Goal: Transaction & Acquisition: Download file/media

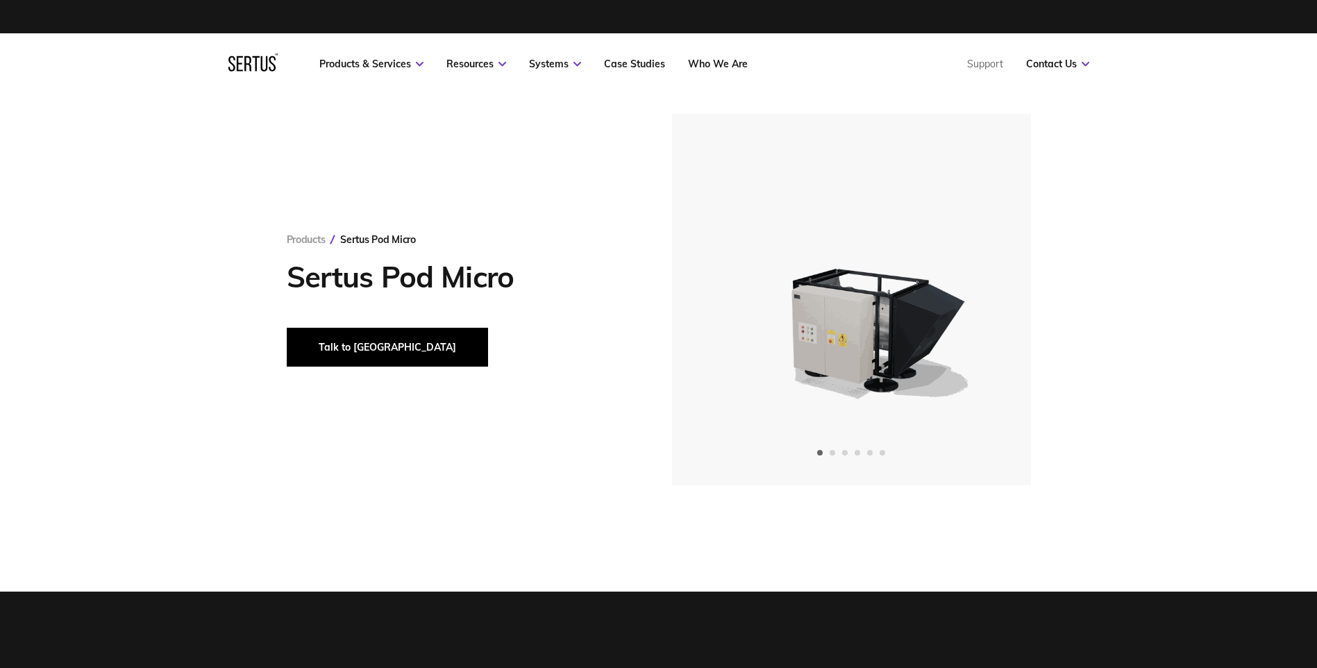
click at [328, 342] on button "Talk to [GEOGRAPHIC_DATA]" at bounding box center [387, 347] width 201 height 39
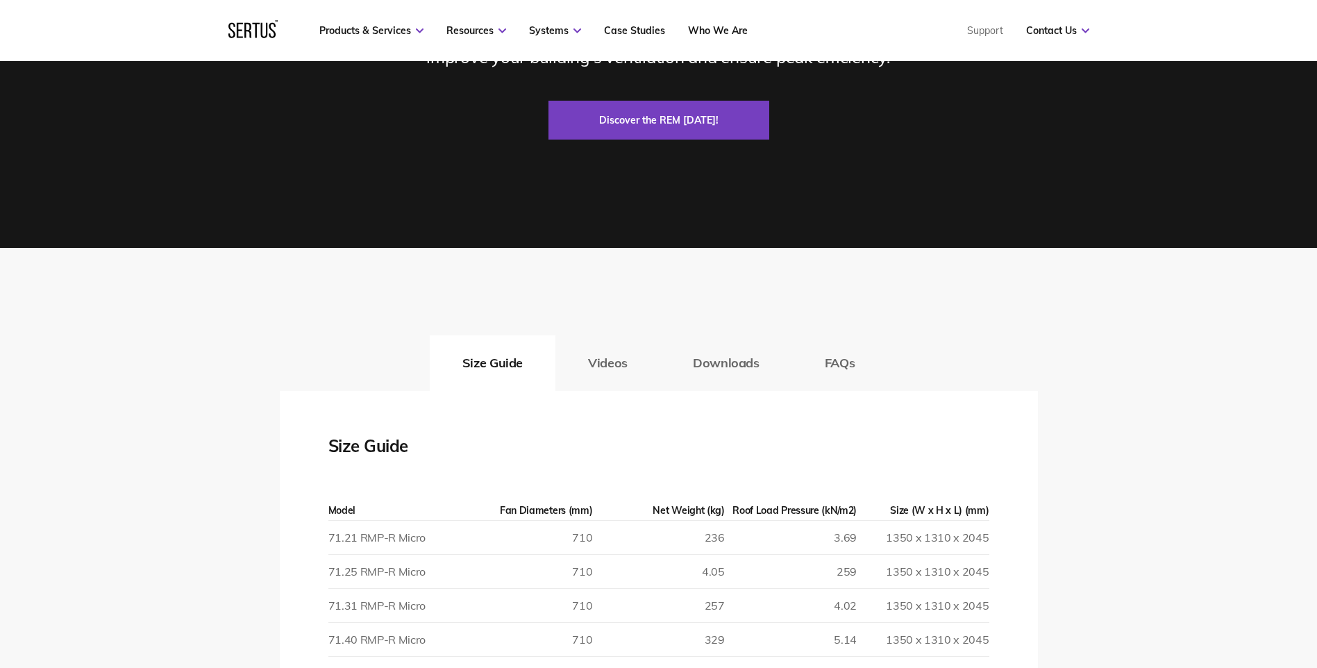
scroll to position [2082, 0]
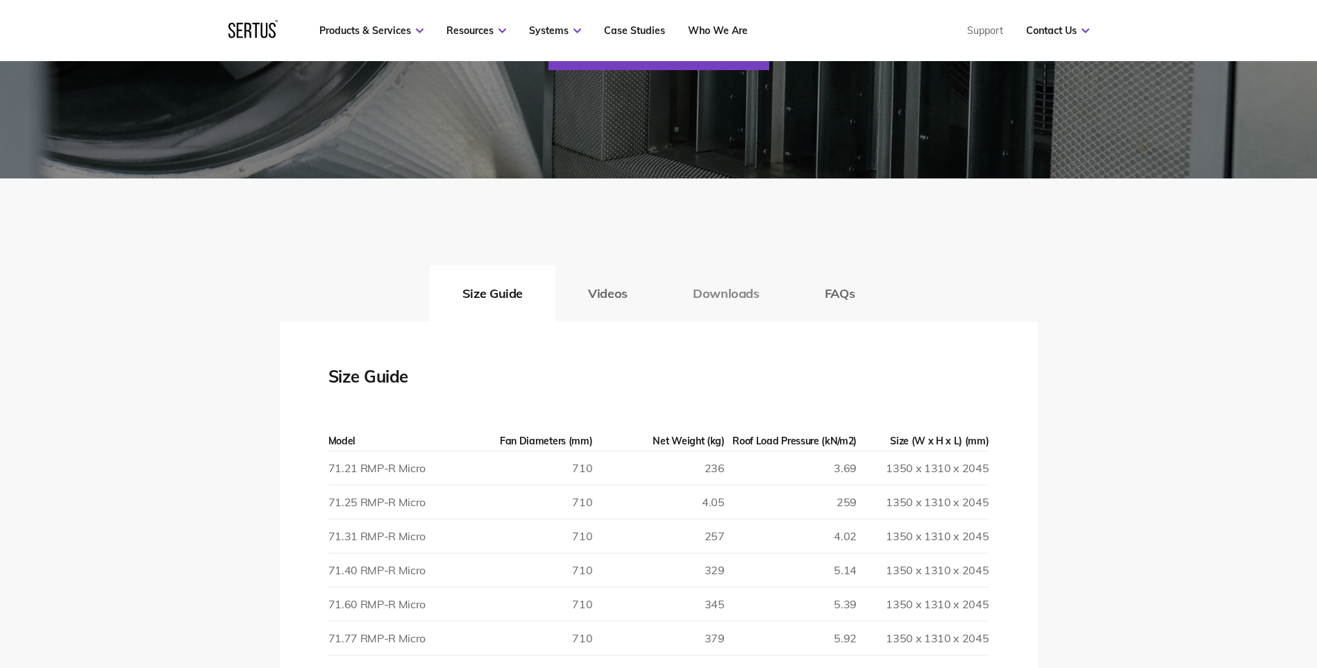
click at [708, 287] on button "Downloads" at bounding box center [726, 294] width 132 height 56
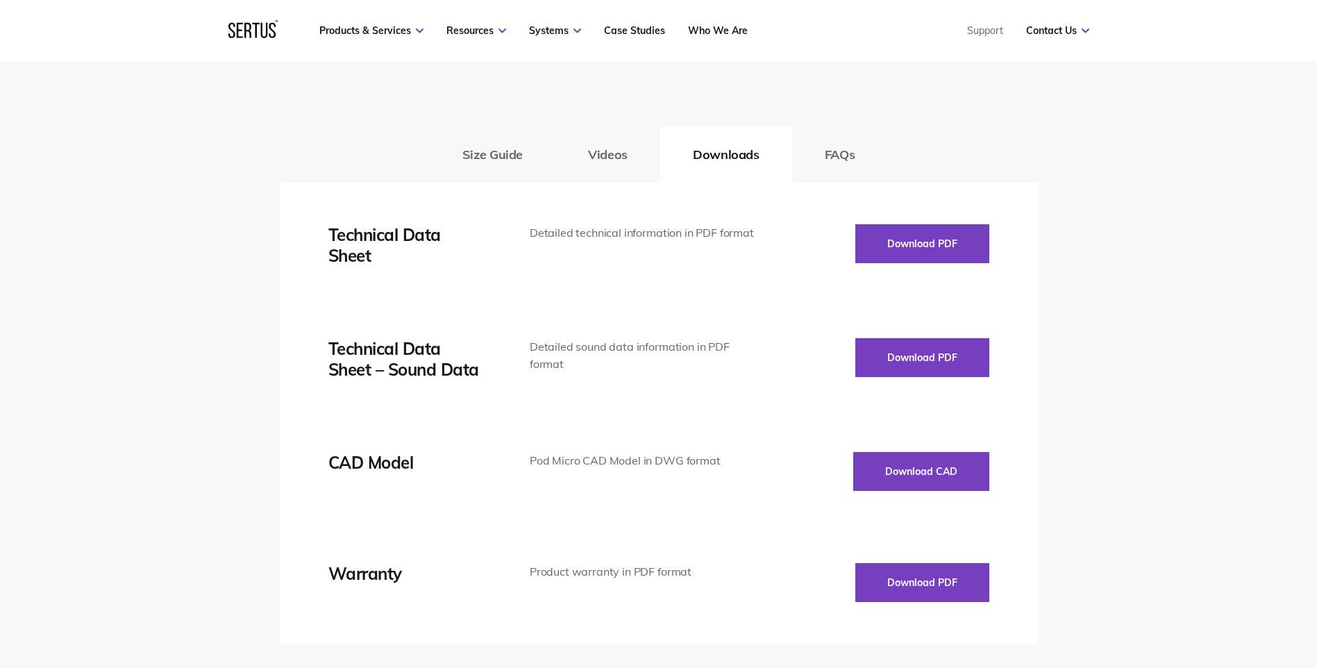
scroll to position [2291, 0]
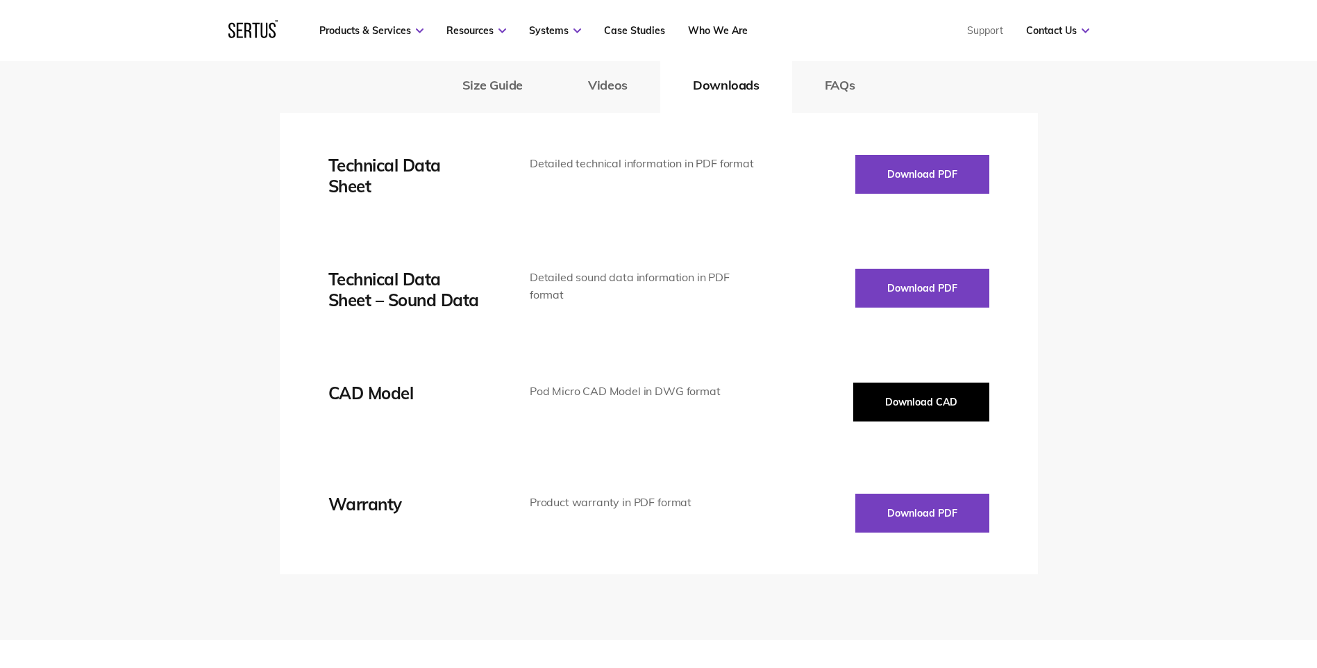
click at [727, 414] on button "Download CAD" at bounding box center [921, 401] width 136 height 39
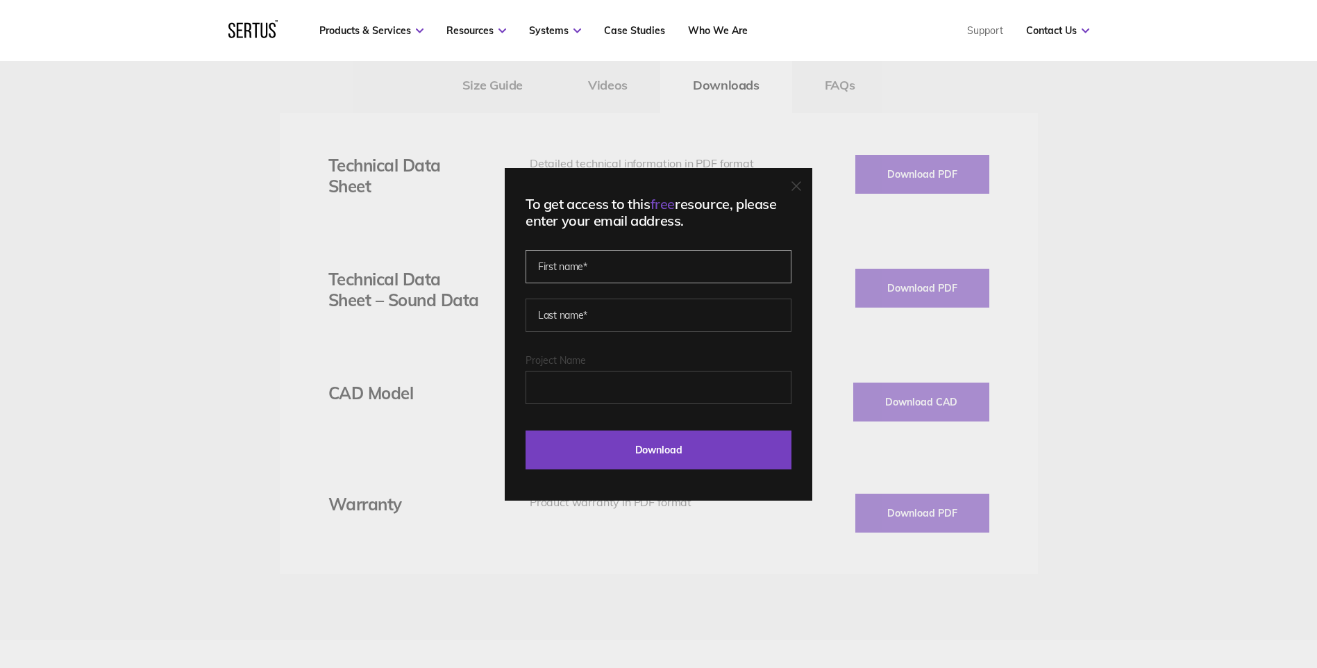
click at [587, 274] on input "text" at bounding box center [658, 266] width 266 height 33
type input "[PERSON_NAME]"
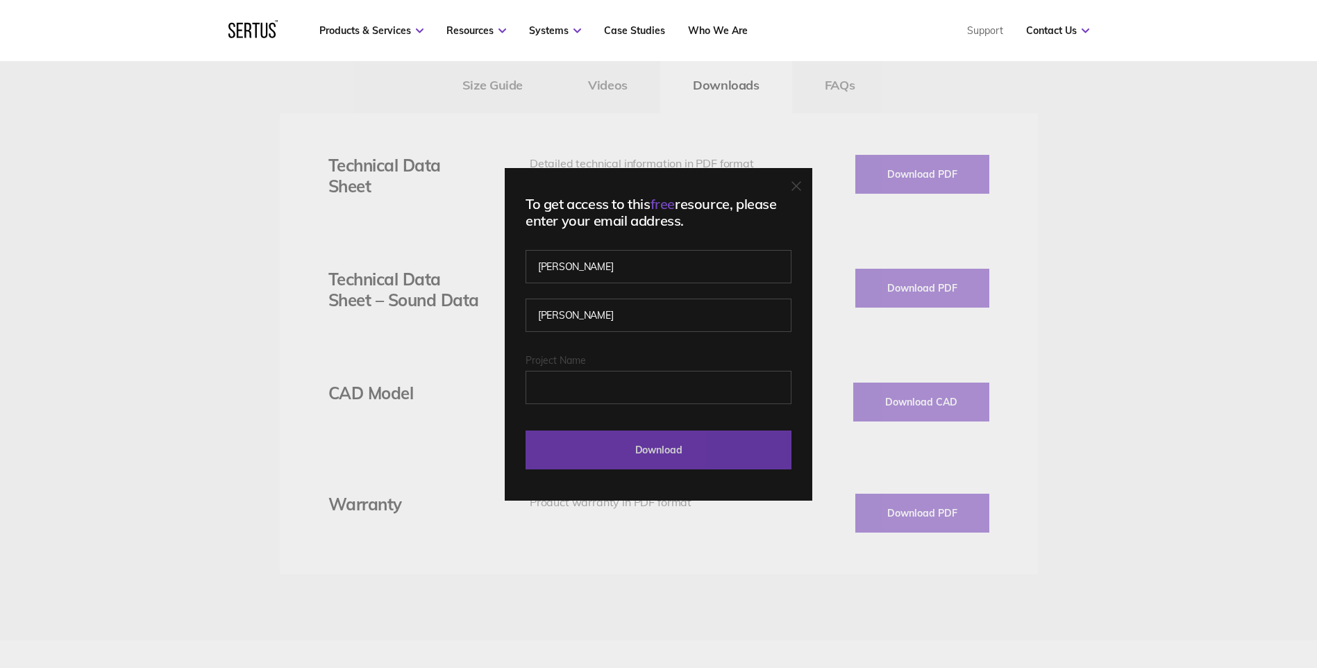
click at [624, 456] on input "Download" at bounding box center [658, 449] width 266 height 39
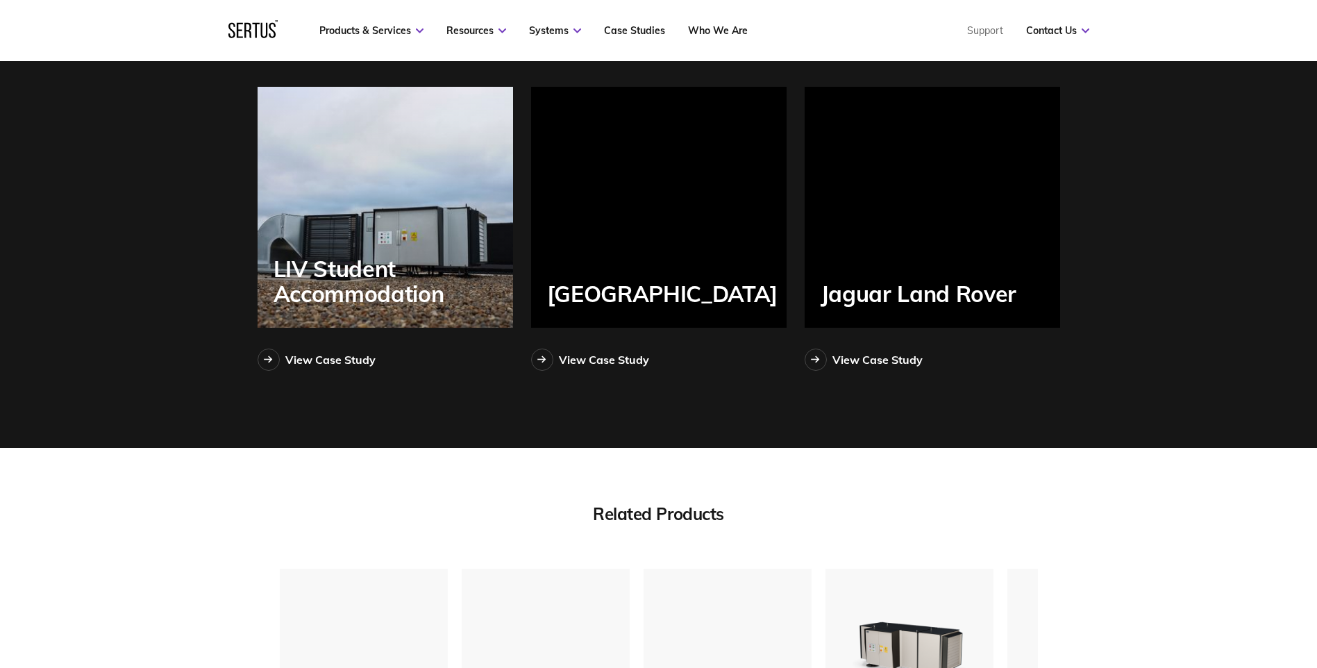
scroll to position [3471, 0]
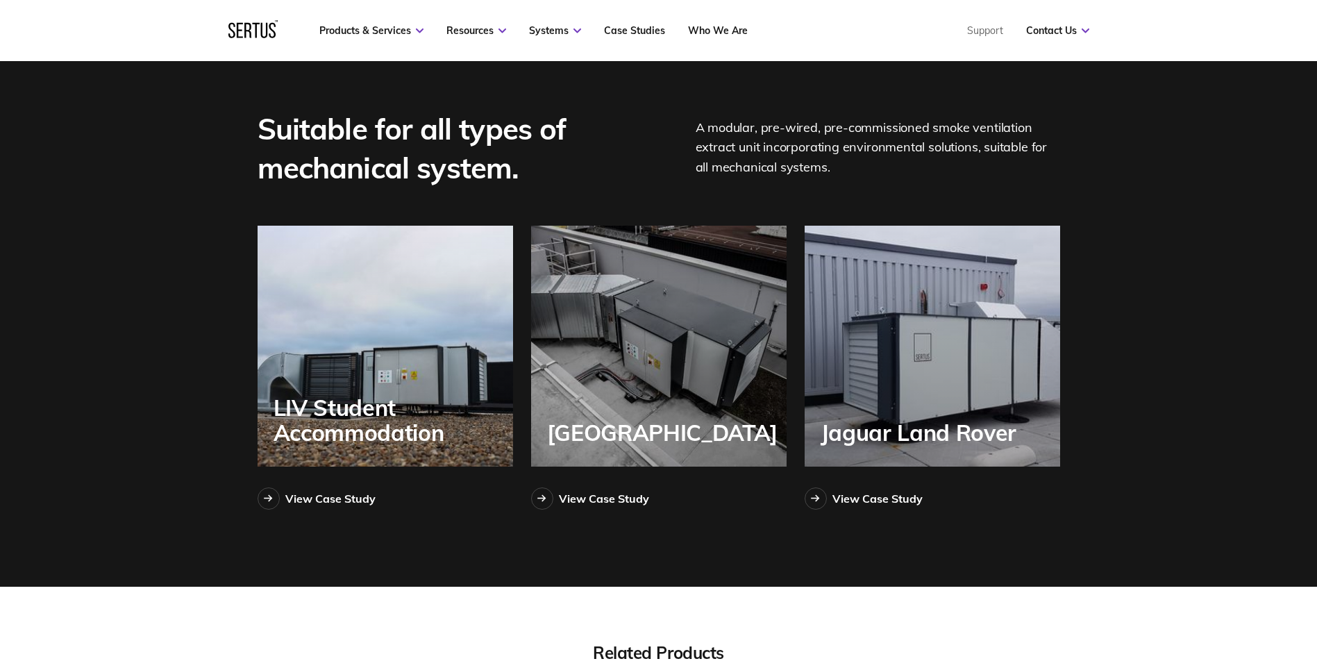
click at [727, 83] on div "Suitable for all types of mechanical system. A modular, pre-wired, pre-commissi…" at bounding box center [658, 314] width 1317 height 545
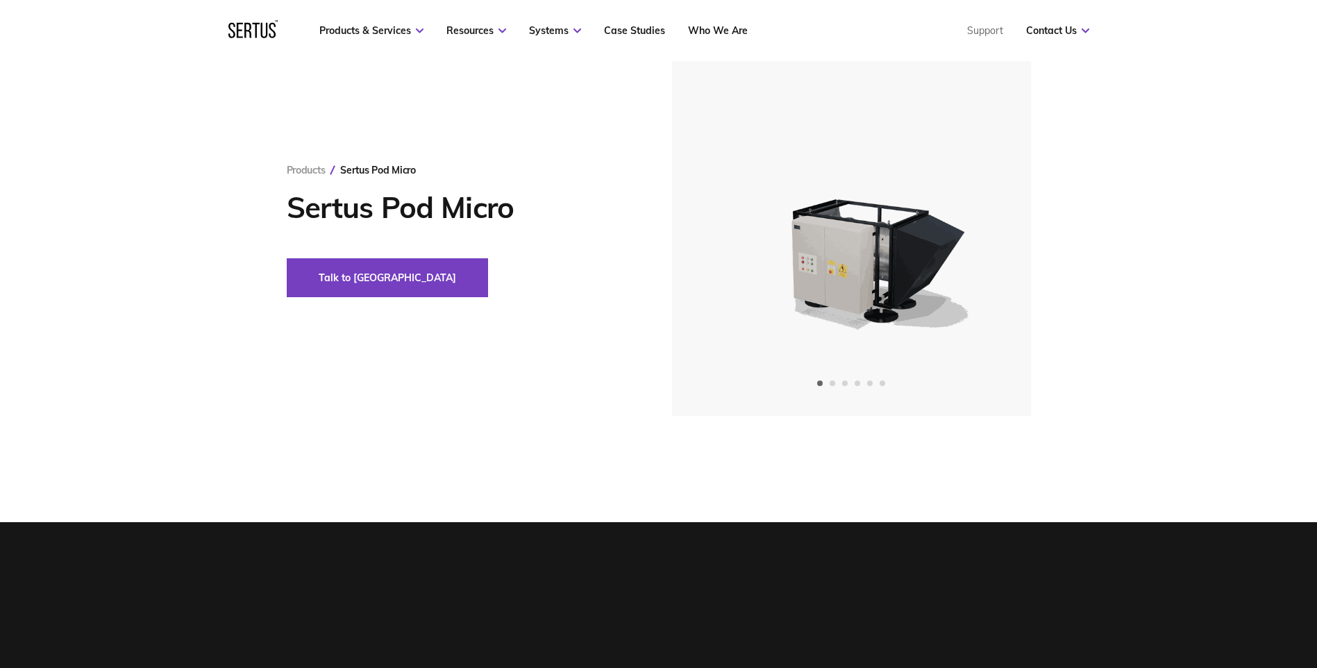
scroll to position [0, 0]
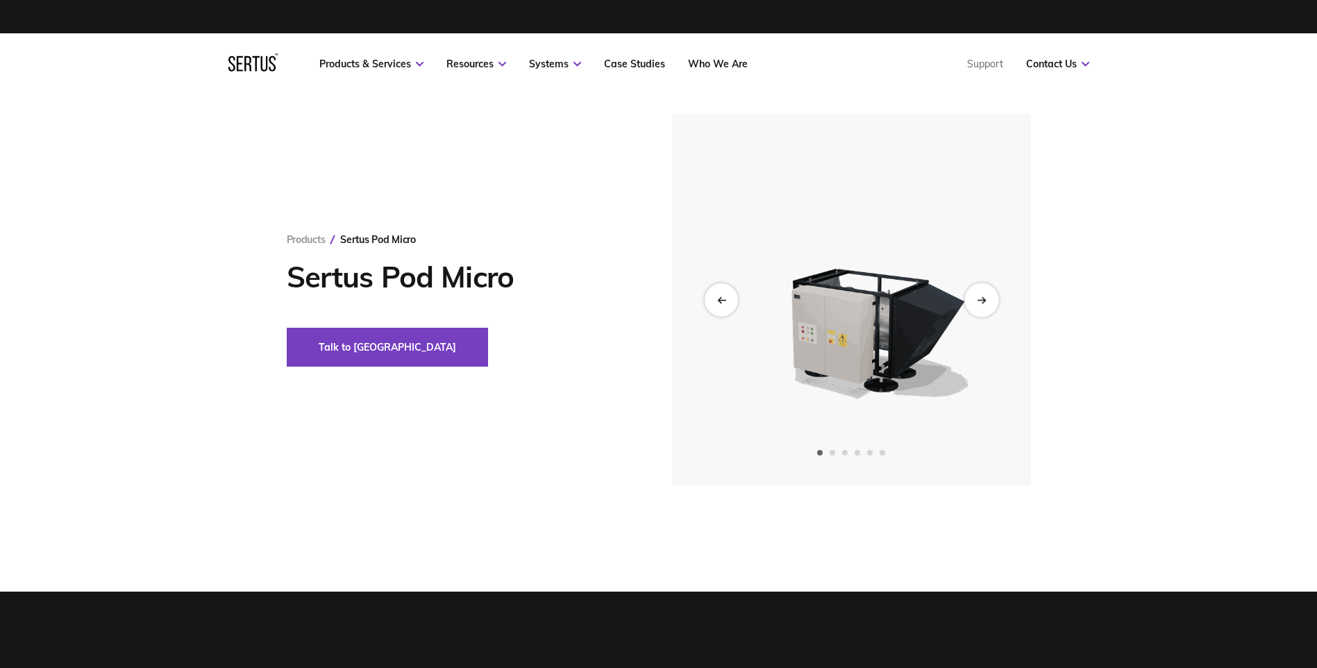
click at [727, 305] on div "Next slide" at bounding box center [981, 300] width 34 height 34
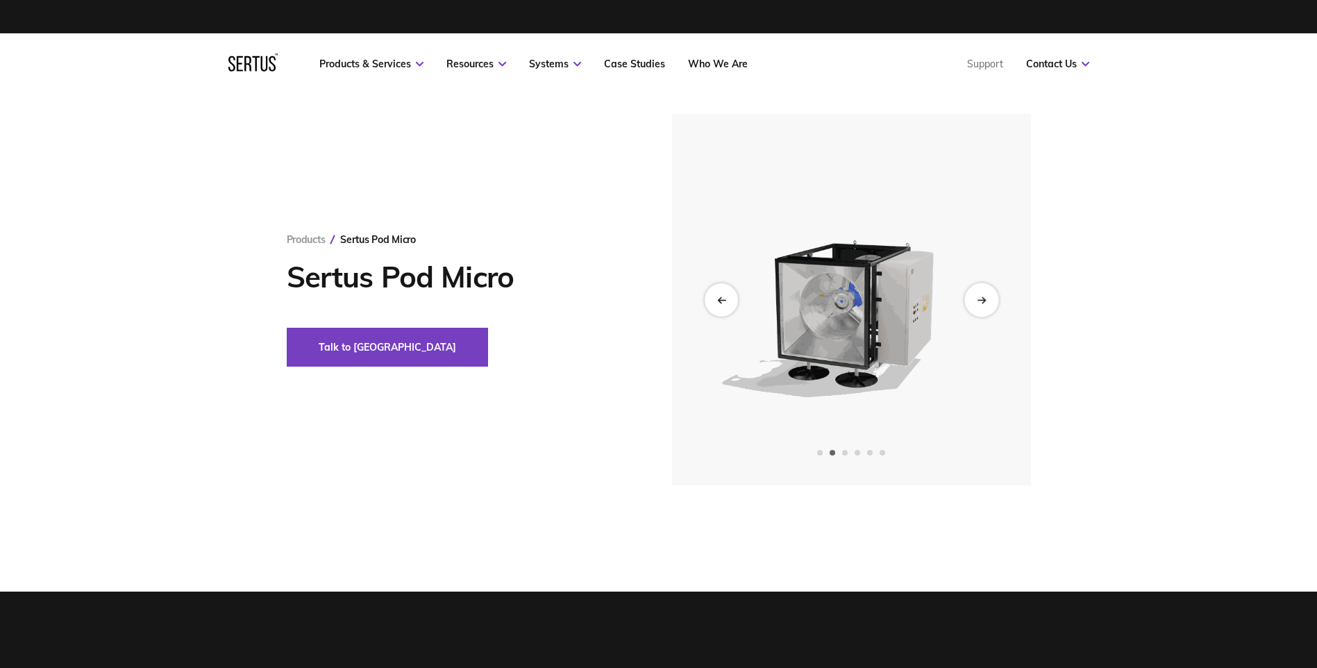
click at [727, 305] on div "Next slide" at bounding box center [981, 300] width 34 height 34
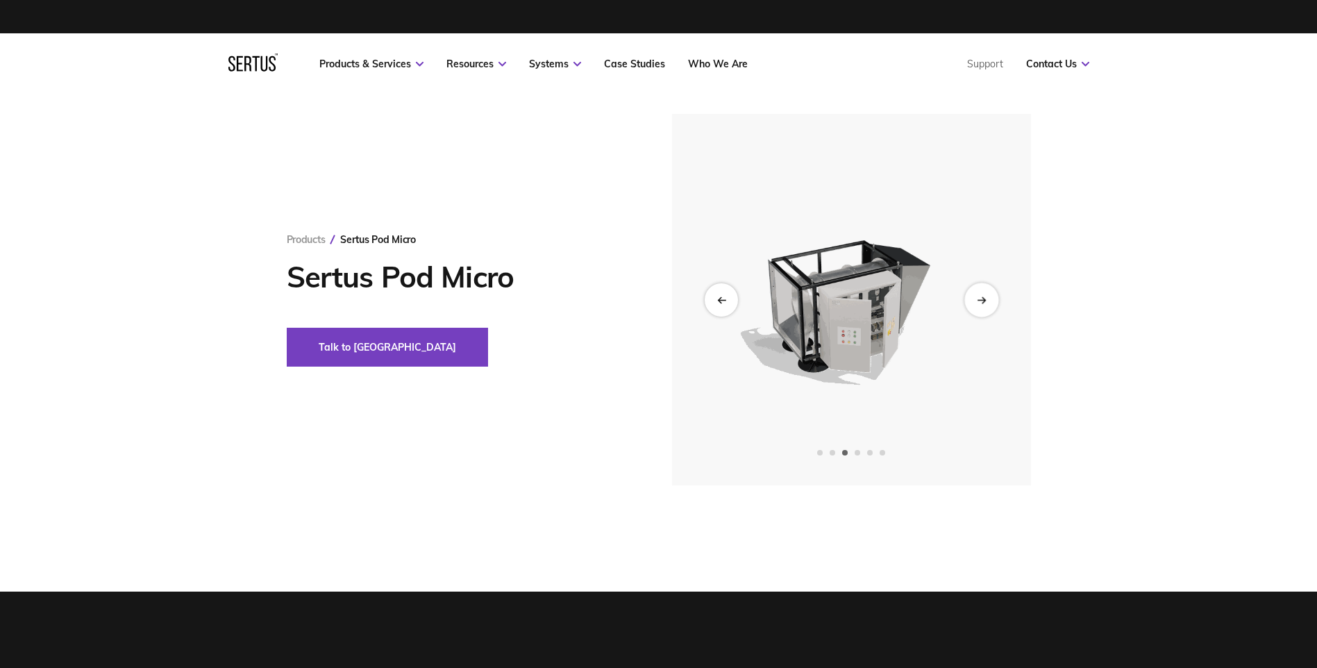
click at [727, 305] on div "Next slide" at bounding box center [981, 300] width 34 height 34
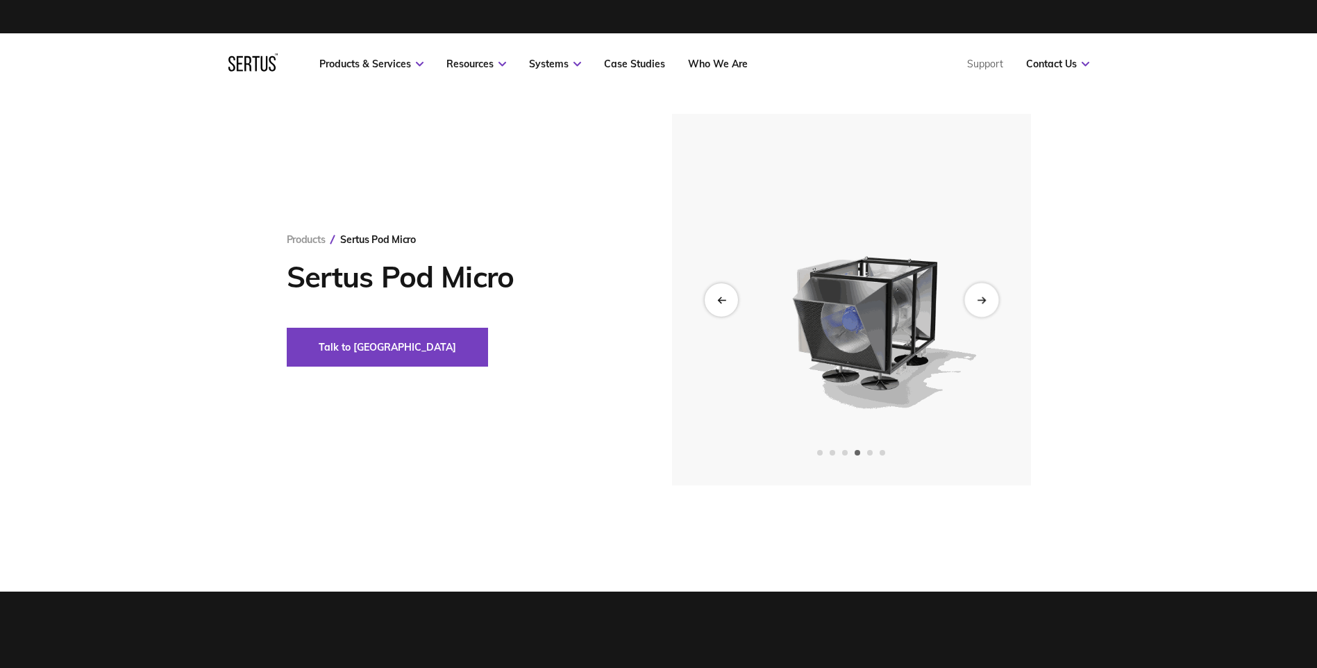
click at [727, 305] on div "Next slide" at bounding box center [981, 300] width 34 height 34
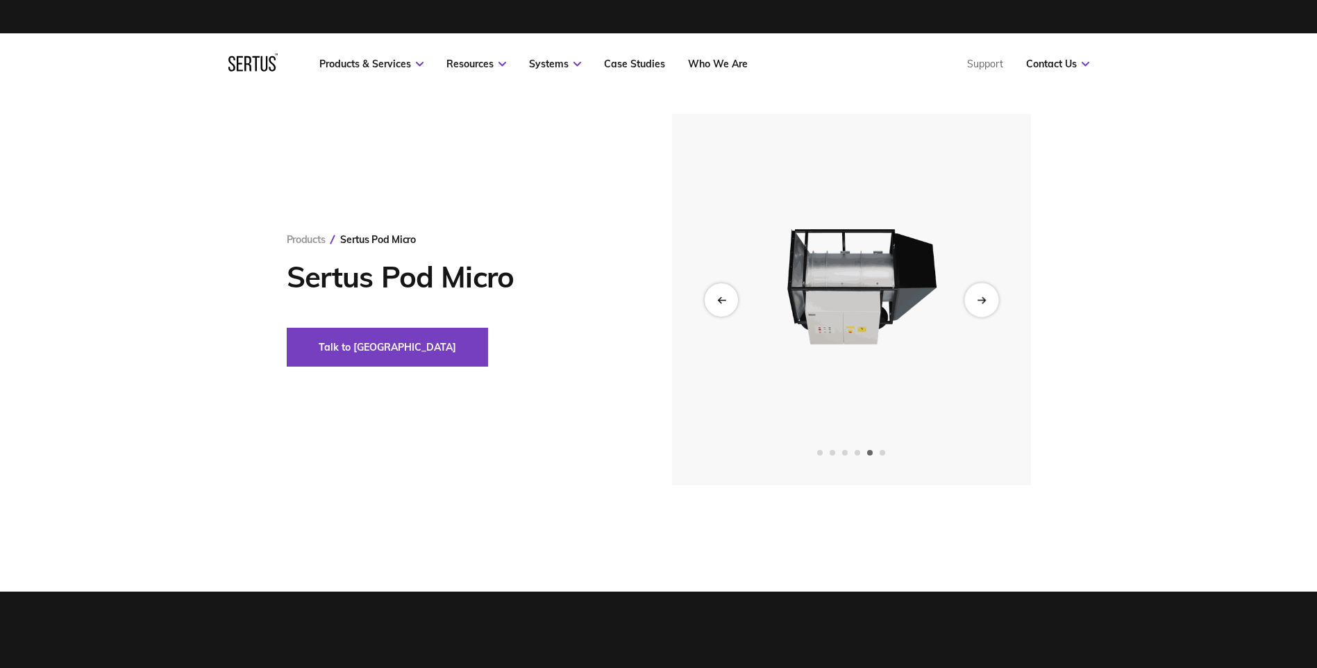
click at [727, 305] on div "Next slide" at bounding box center [981, 300] width 34 height 34
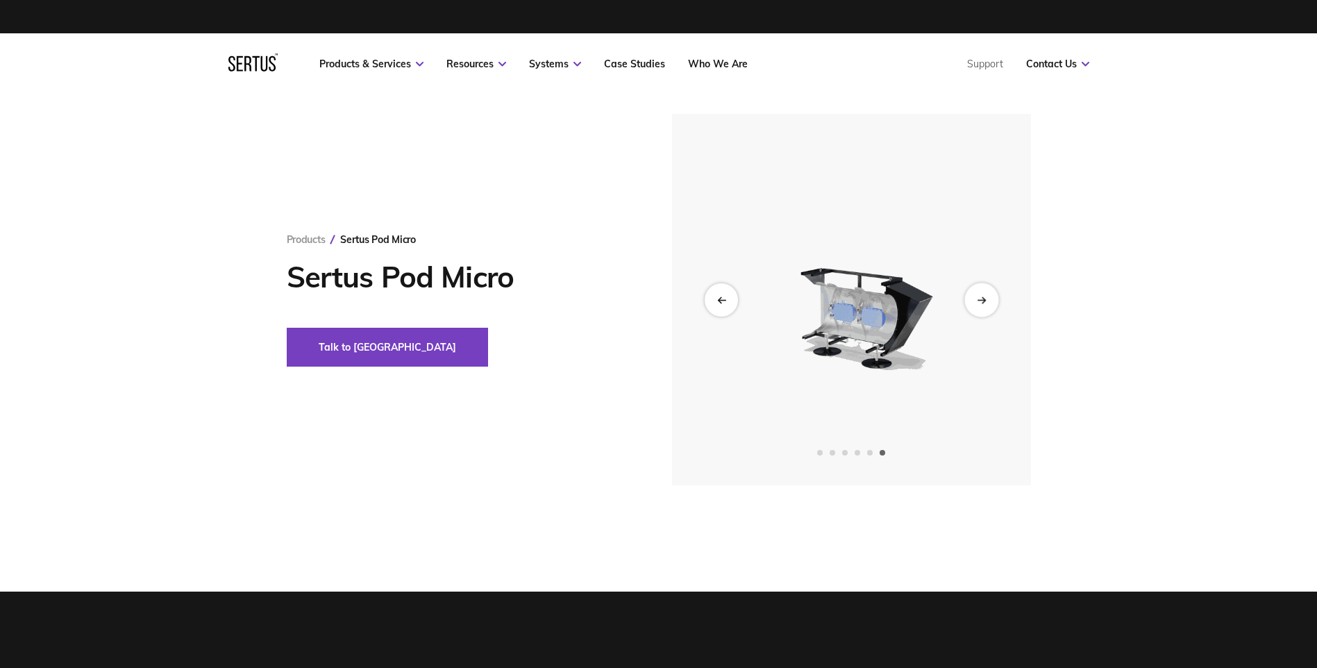
click at [727, 305] on div "Next slide" at bounding box center [981, 300] width 34 height 34
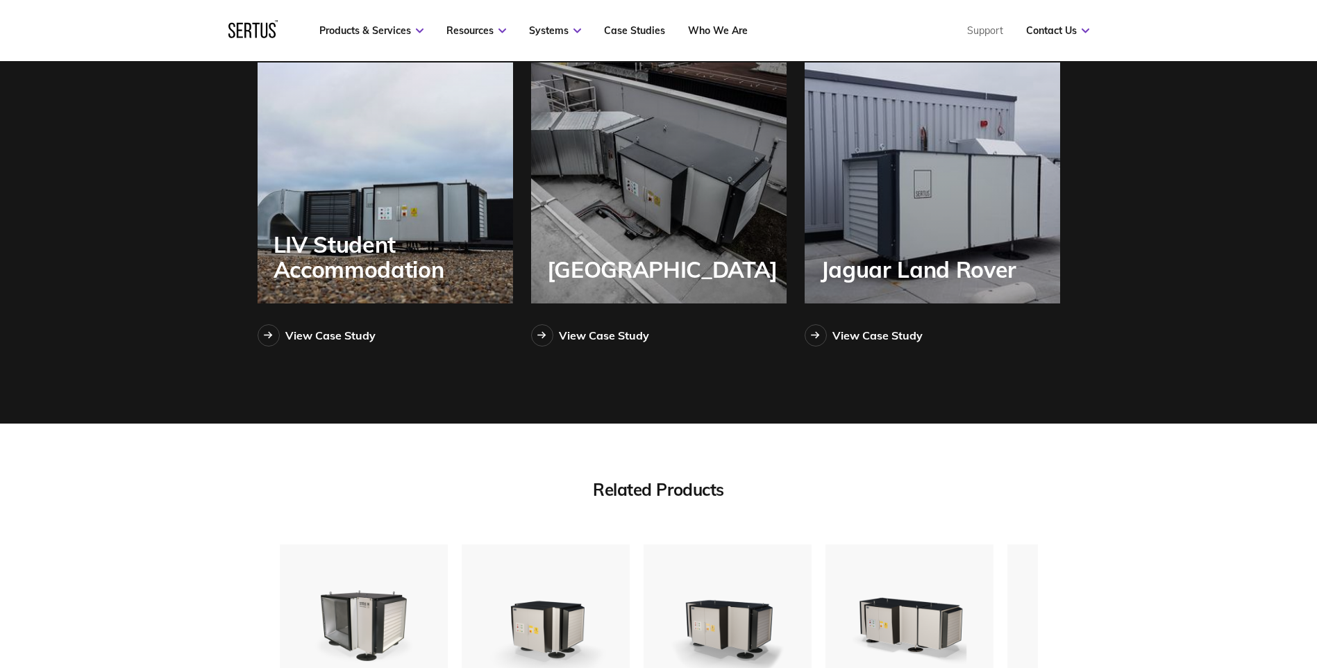
scroll to position [3356, 0]
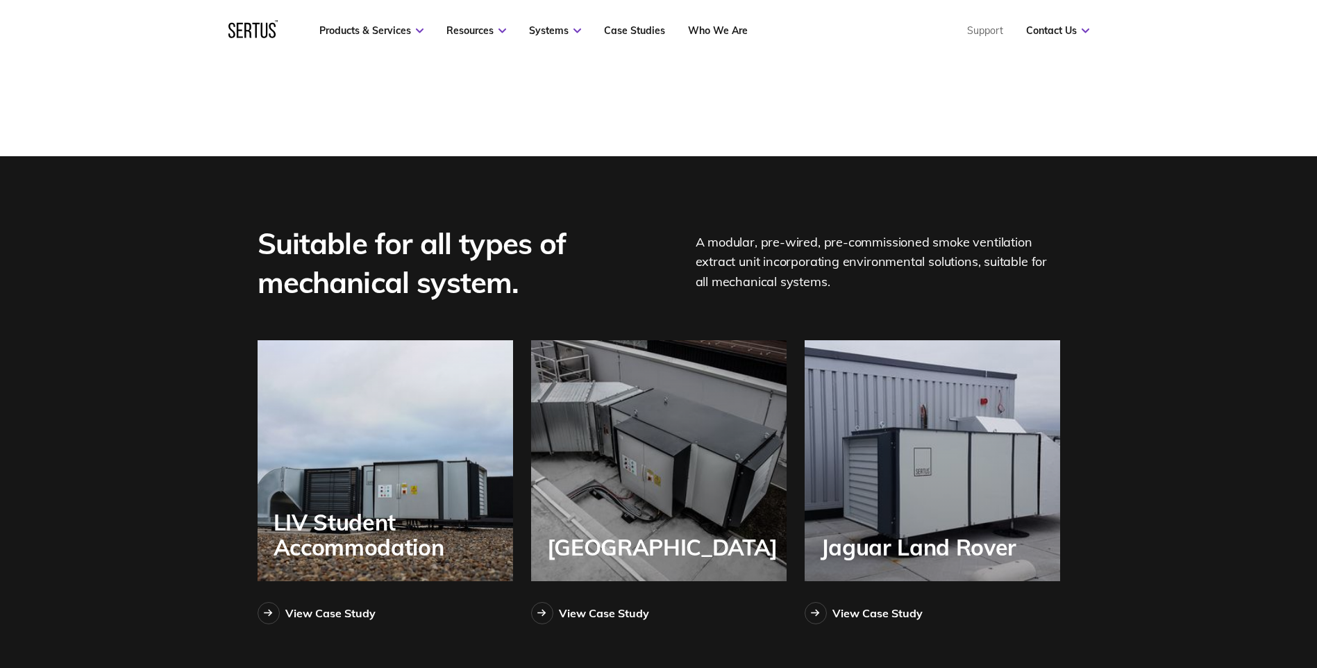
click at [658, 481] on div "[GEOGRAPHIC_DATA]" at bounding box center [658, 460] width 255 height 241
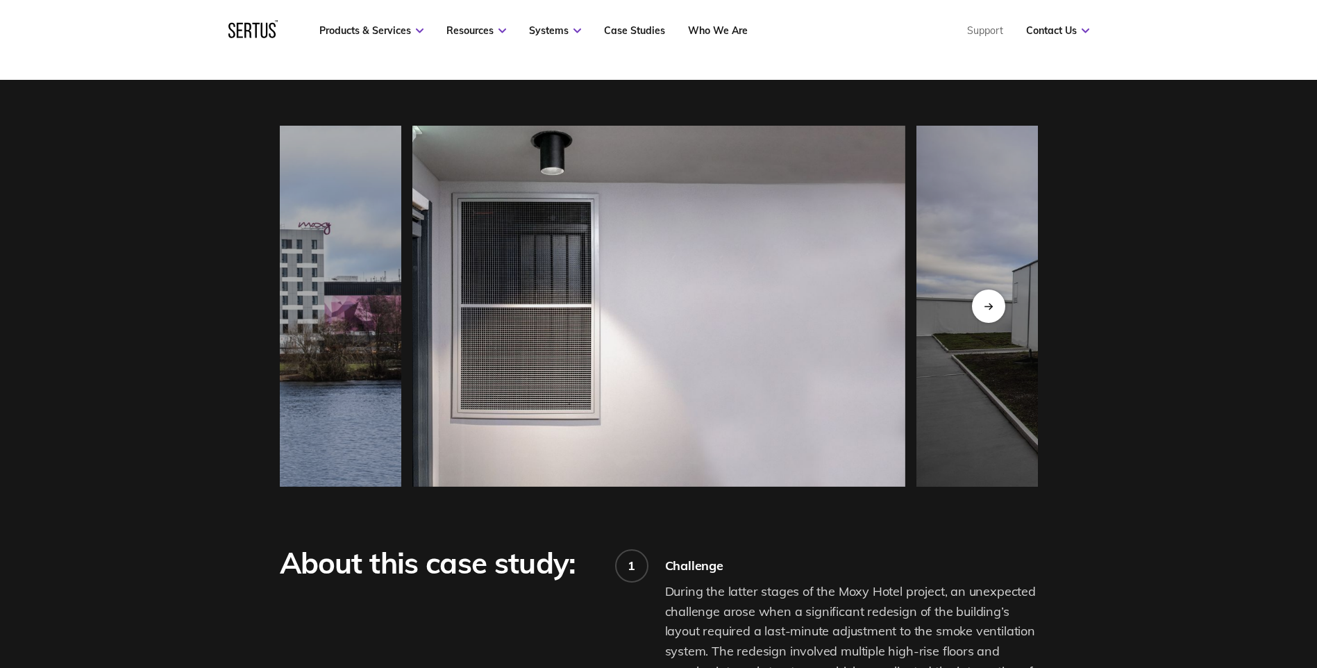
scroll to position [1180, 0]
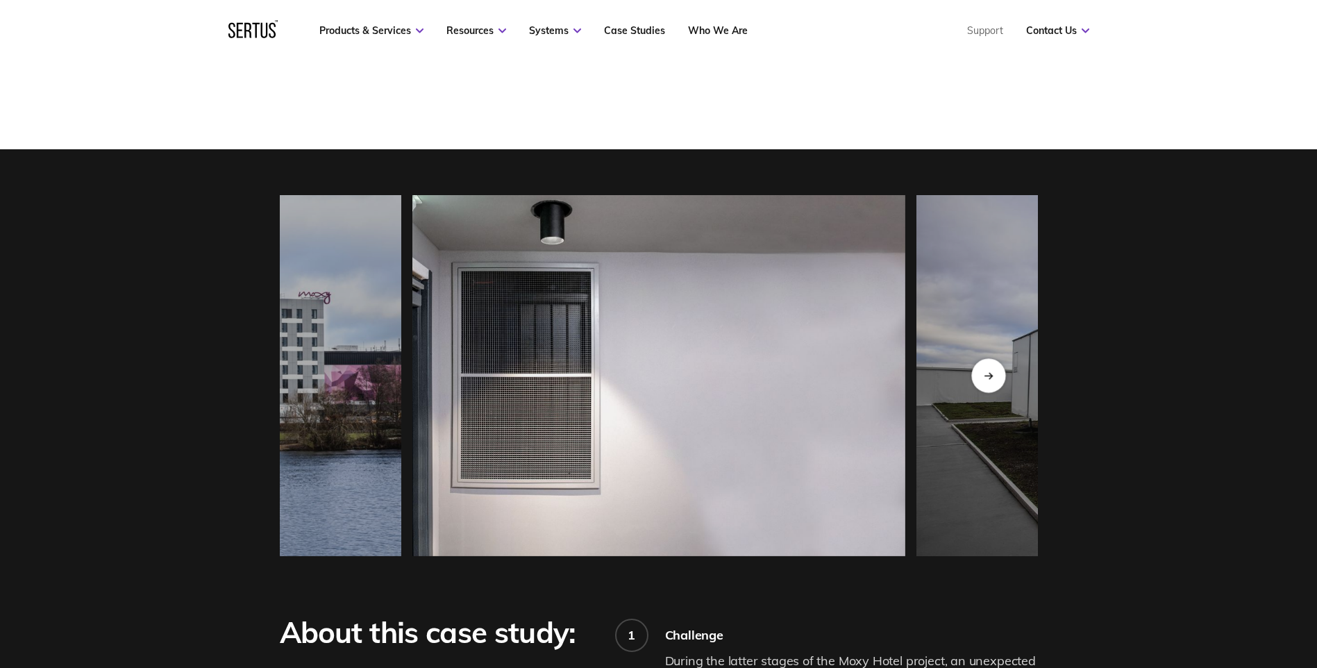
click at [727, 376] on div "Next slide" at bounding box center [988, 375] width 34 height 34
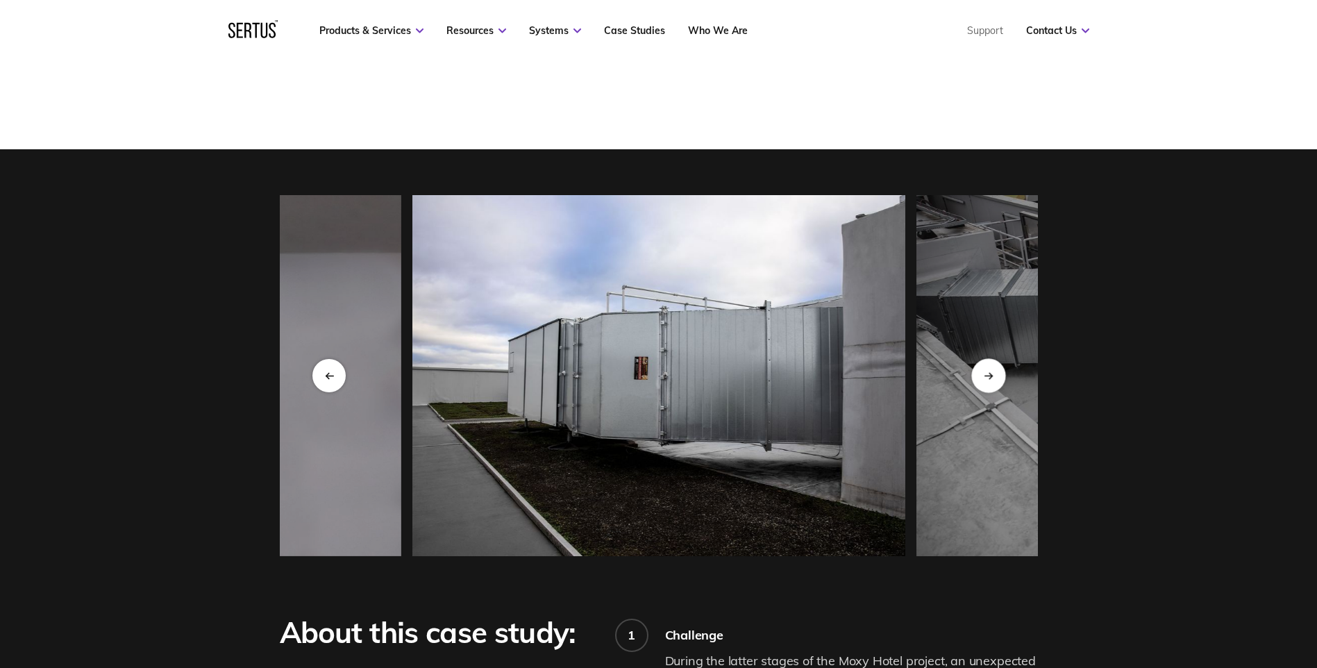
click at [727, 376] on div "Next slide" at bounding box center [988, 375] width 34 height 34
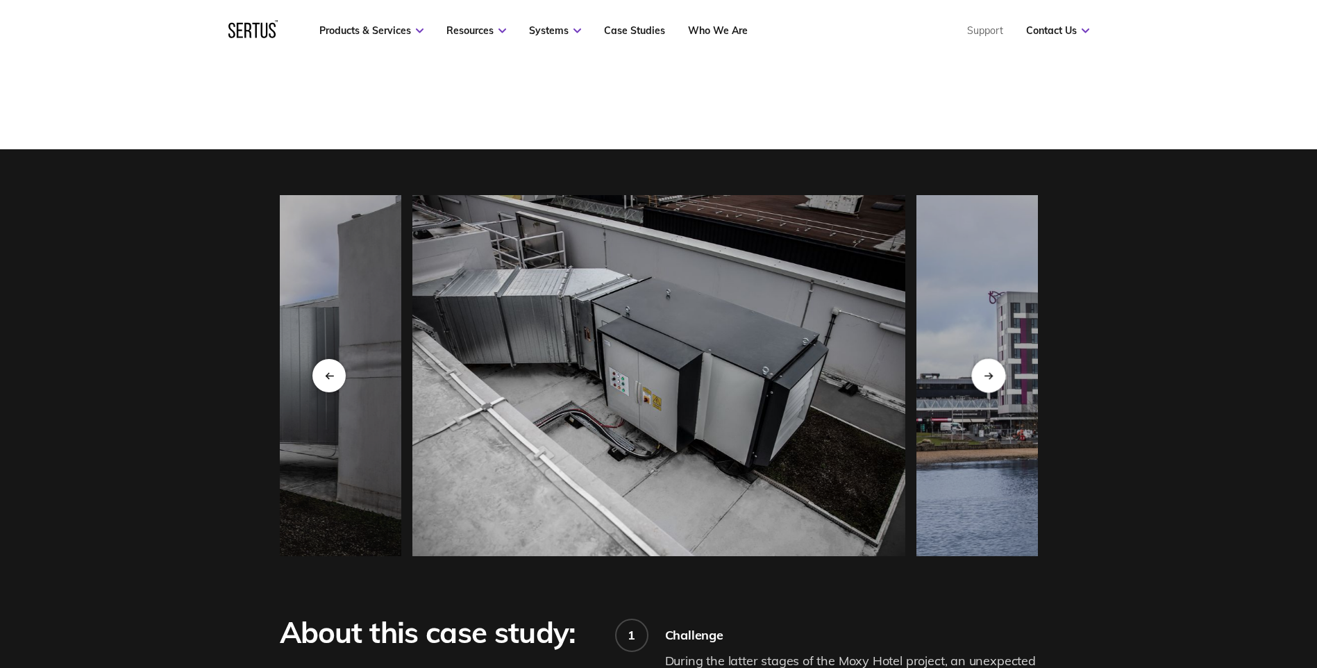
click at [727, 376] on div "Next slide" at bounding box center [988, 375] width 34 height 34
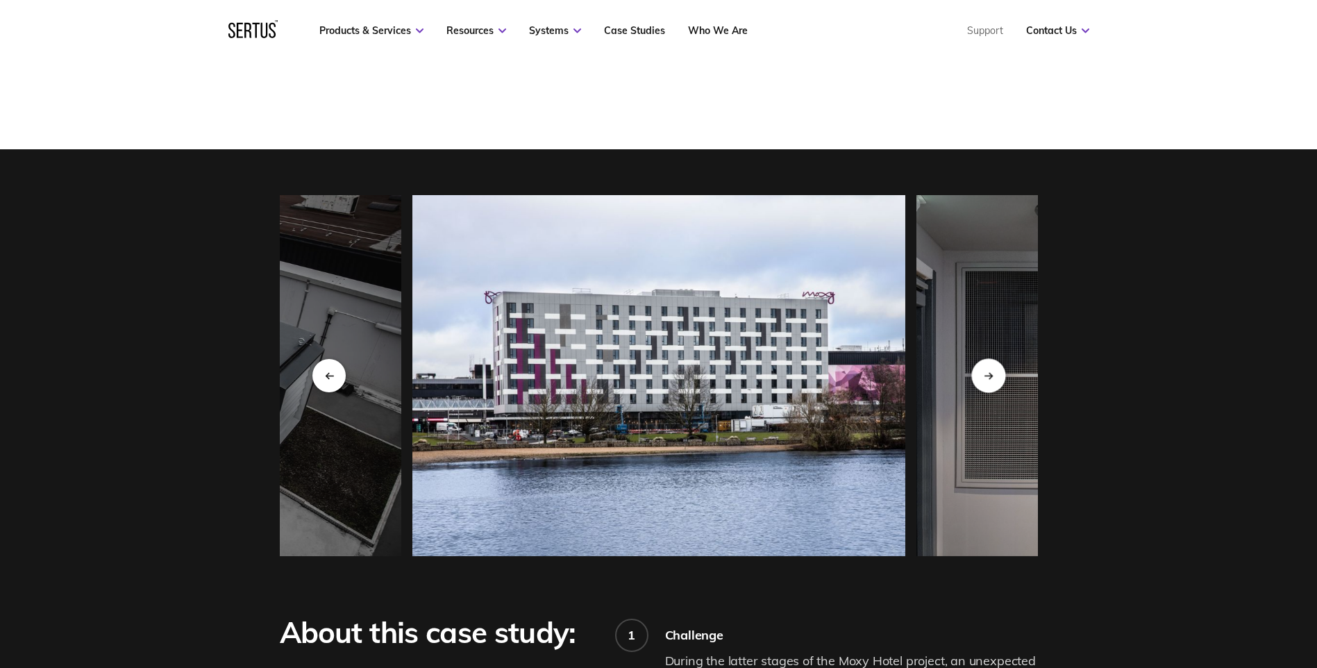
click at [727, 376] on div "Next slide" at bounding box center [988, 375] width 34 height 34
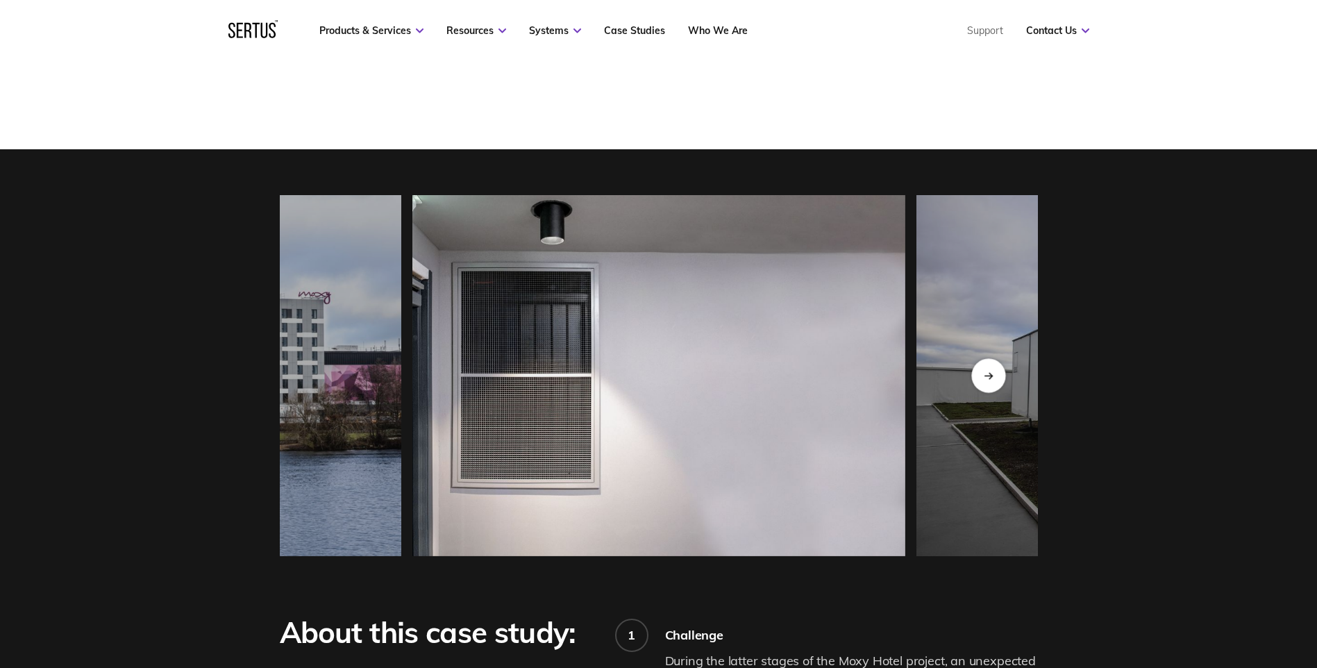
click at [727, 376] on div "Next slide" at bounding box center [988, 375] width 34 height 34
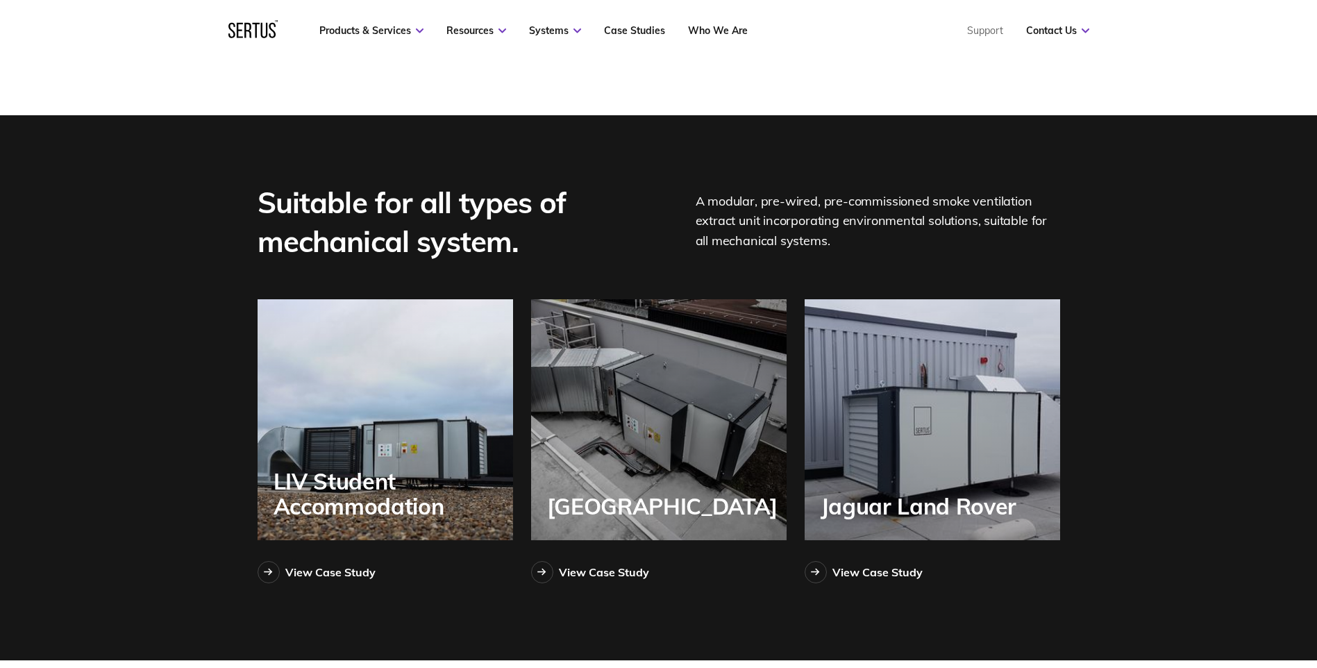
scroll to position [3426, 0]
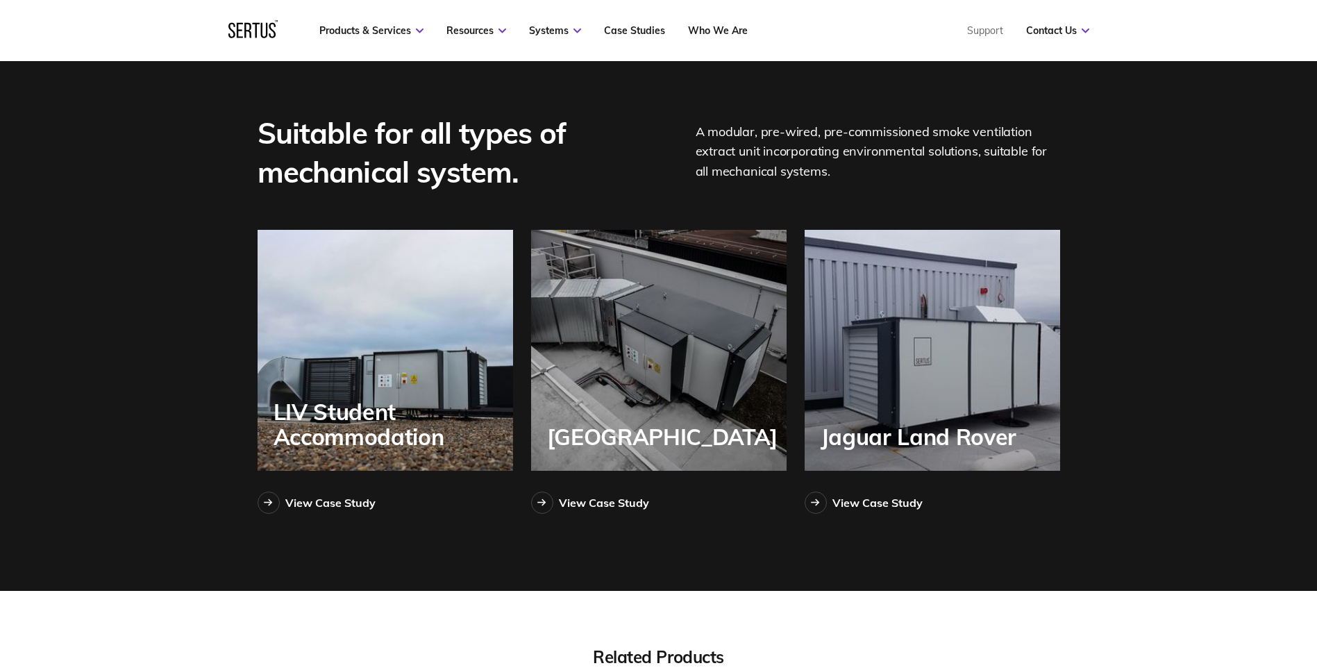
click at [405, 383] on div "LIV Student Accommodation" at bounding box center [385, 350] width 255 height 241
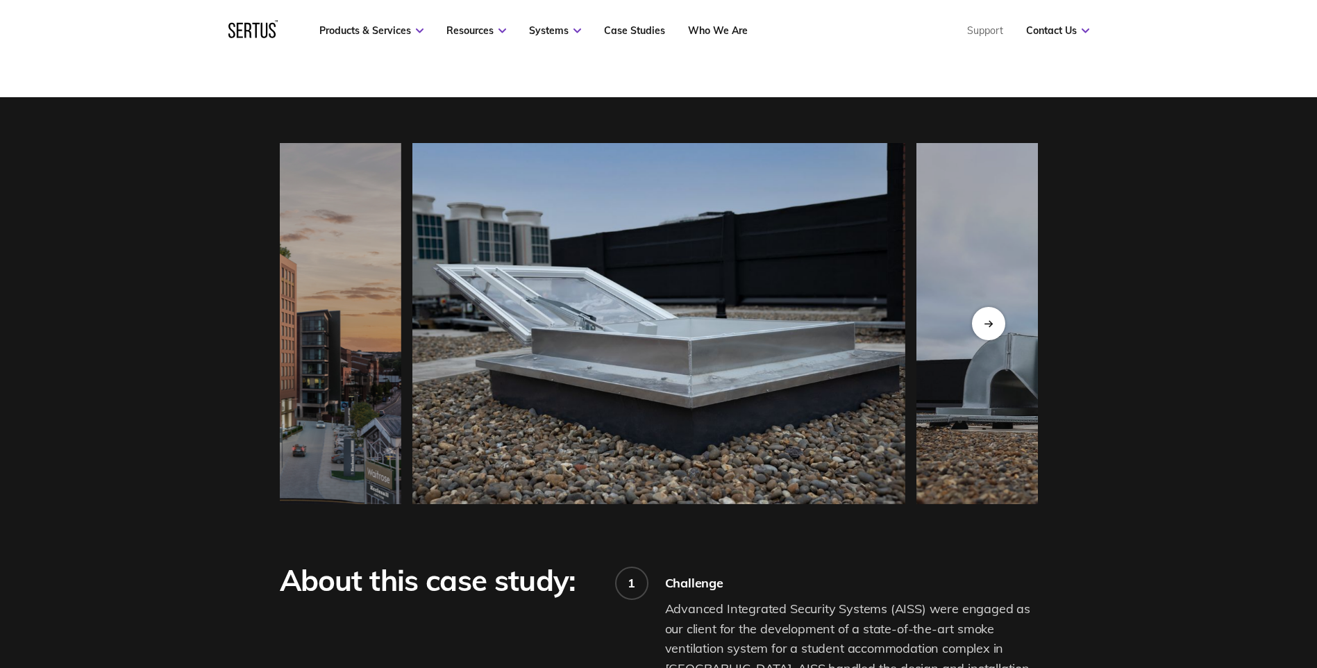
scroll to position [1388, 0]
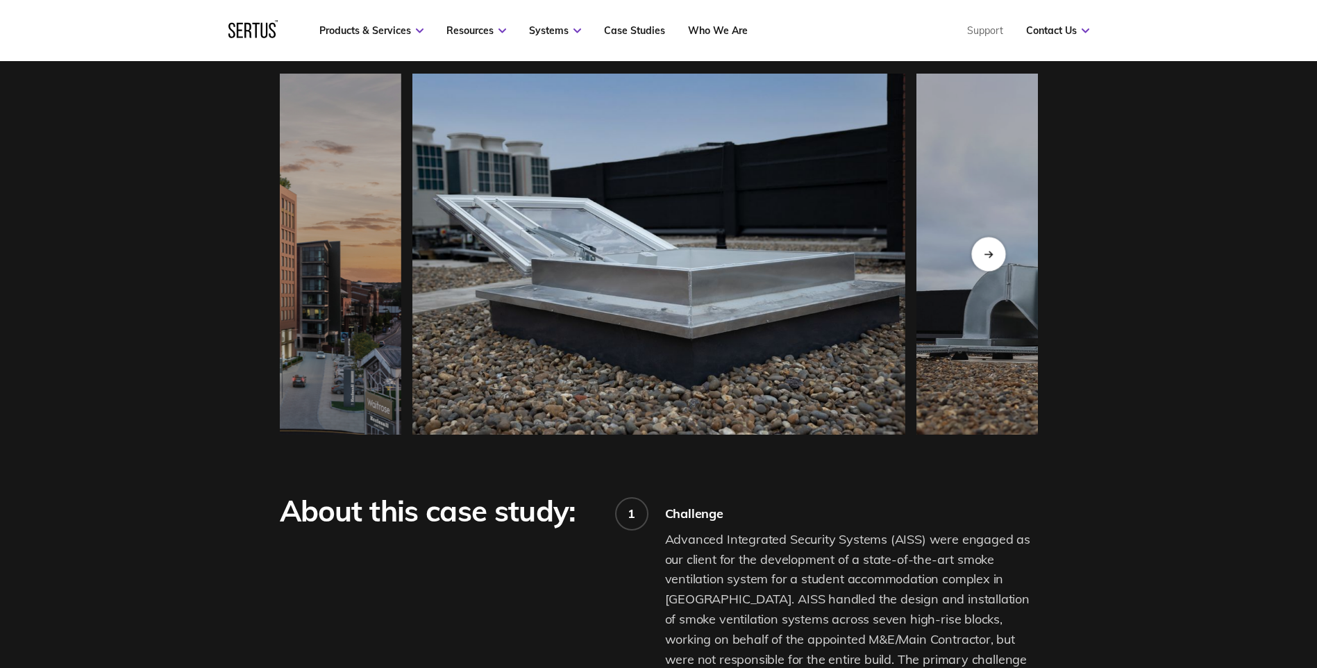
click at [727, 258] on icon "Next slide" at bounding box center [988, 254] width 9 height 8
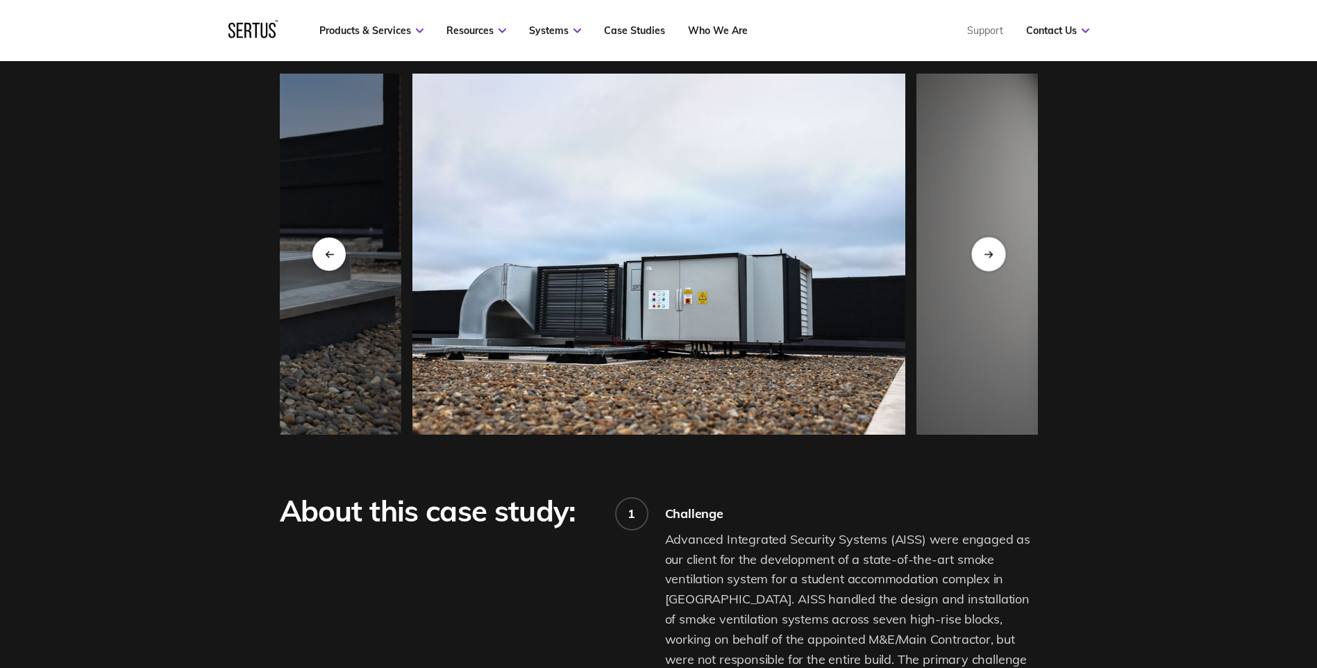
click at [727, 258] on icon "Next slide" at bounding box center [988, 254] width 9 height 8
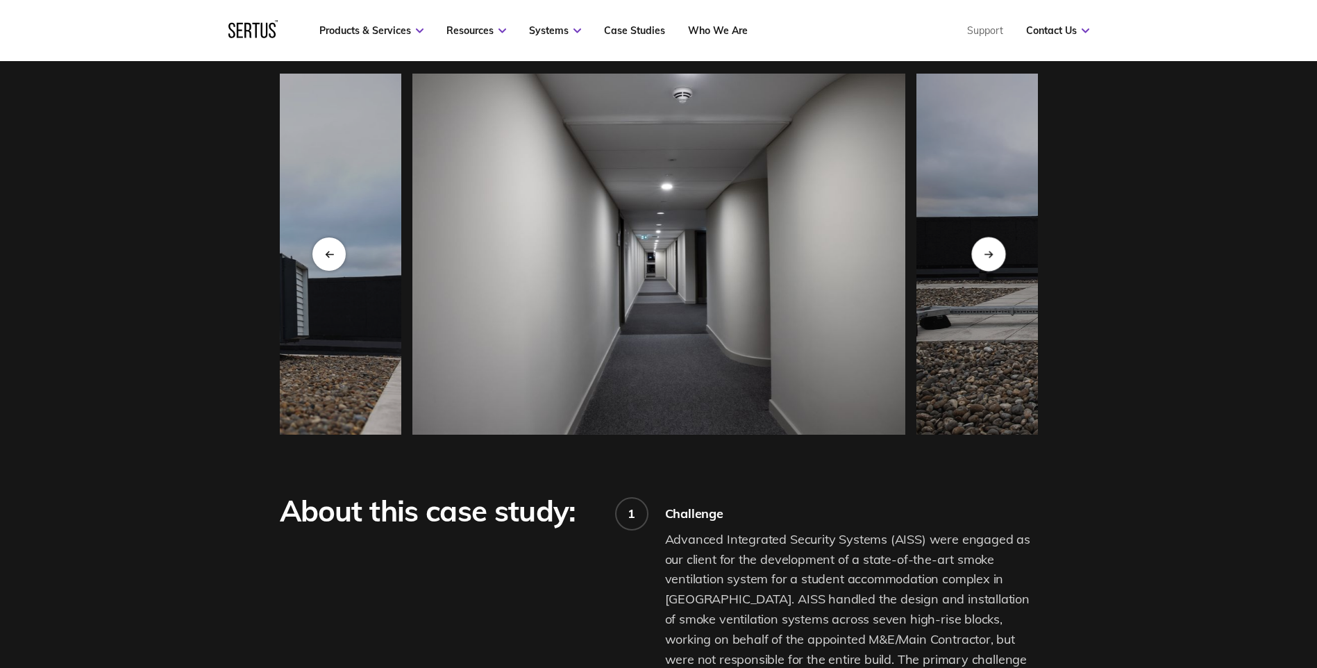
click at [727, 258] on icon "Next slide" at bounding box center [988, 254] width 9 height 8
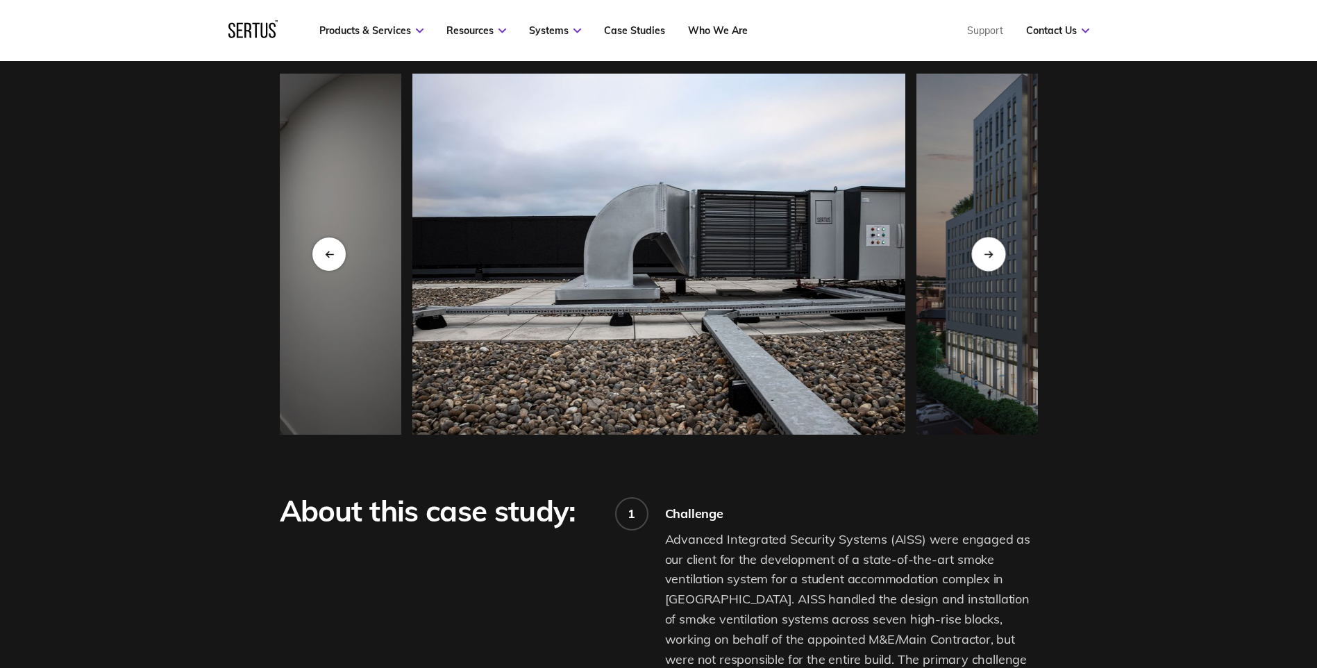
click at [727, 258] on icon "Next slide" at bounding box center [988, 254] width 9 height 8
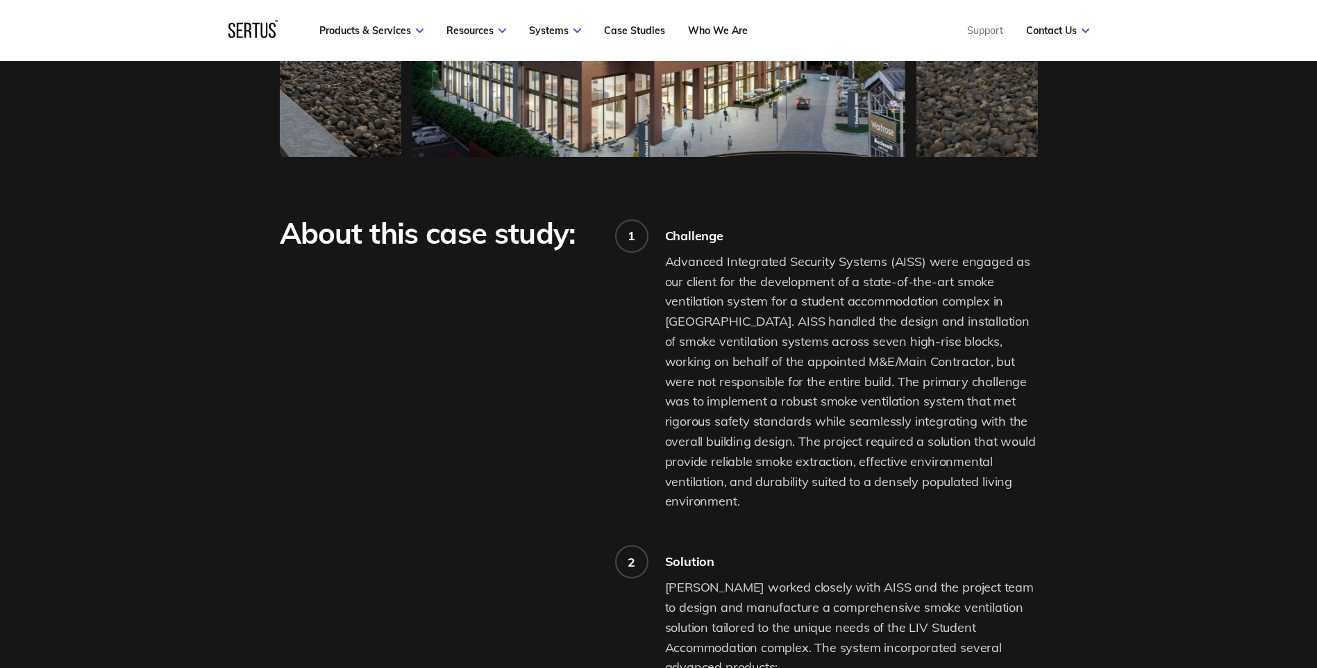
scroll to position [1249, 0]
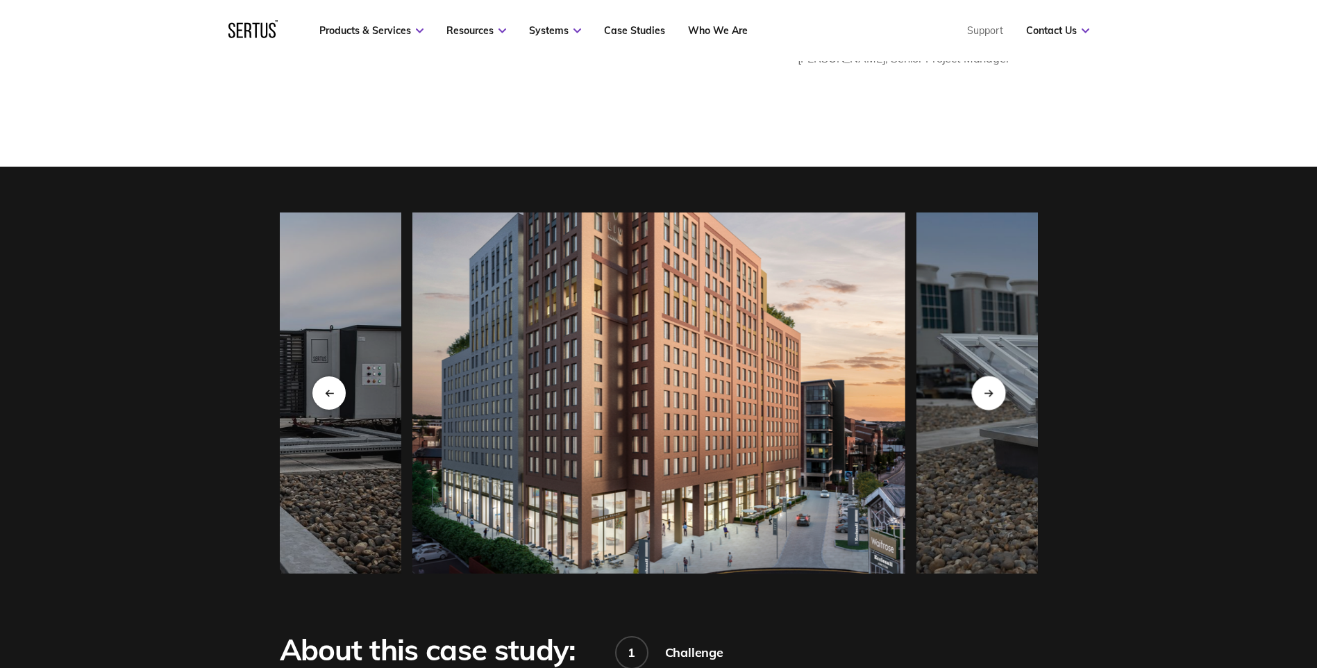
click at [727, 394] on div "Next slide" at bounding box center [988, 393] width 34 height 34
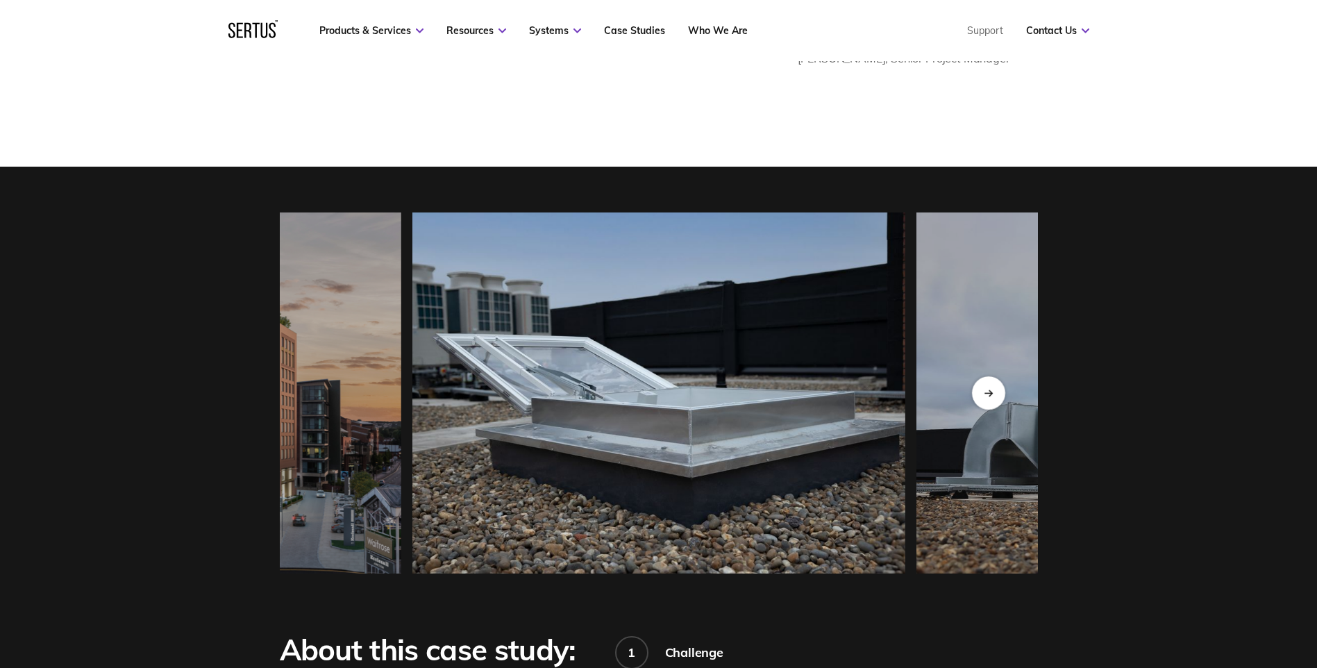
drag, startPoint x: 1118, startPoint y: 88, endPoint x: 1123, endPoint y: 110, distance: 22.7
click at [727, 402] on div "Next slide" at bounding box center [988, 393] width 34 height 34
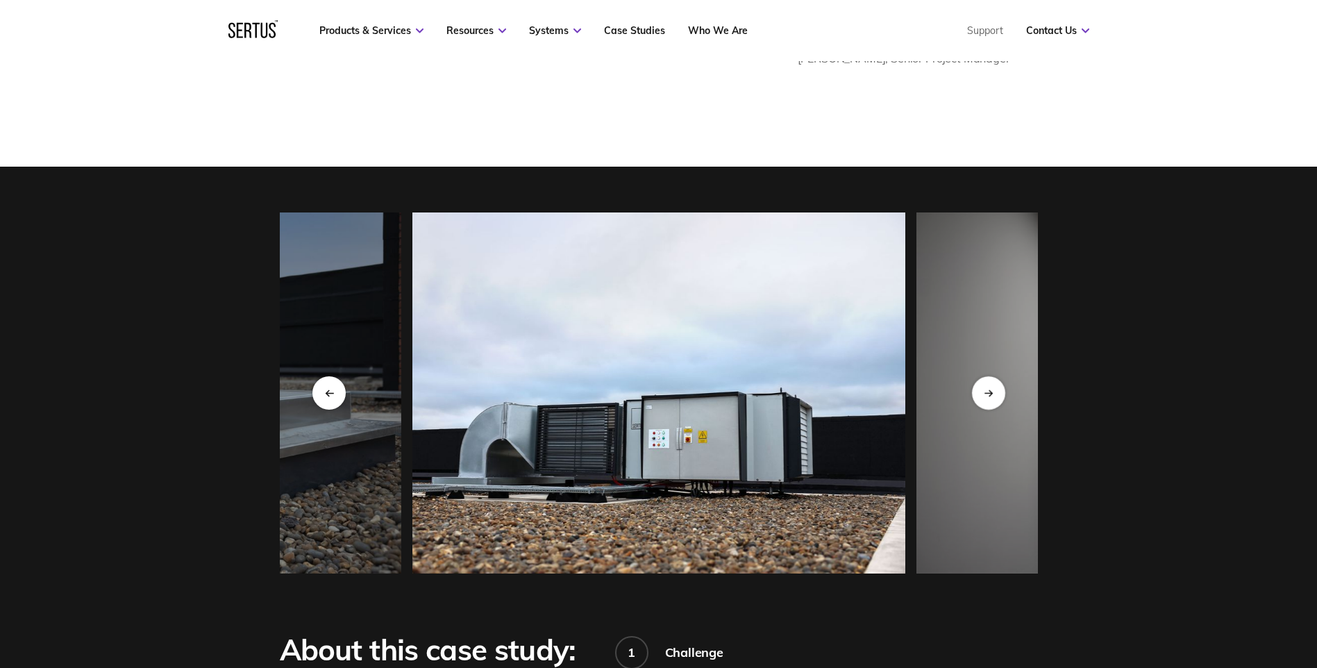
click at [496, 491] on img at bounding box center [658, 392] width 493 height 361
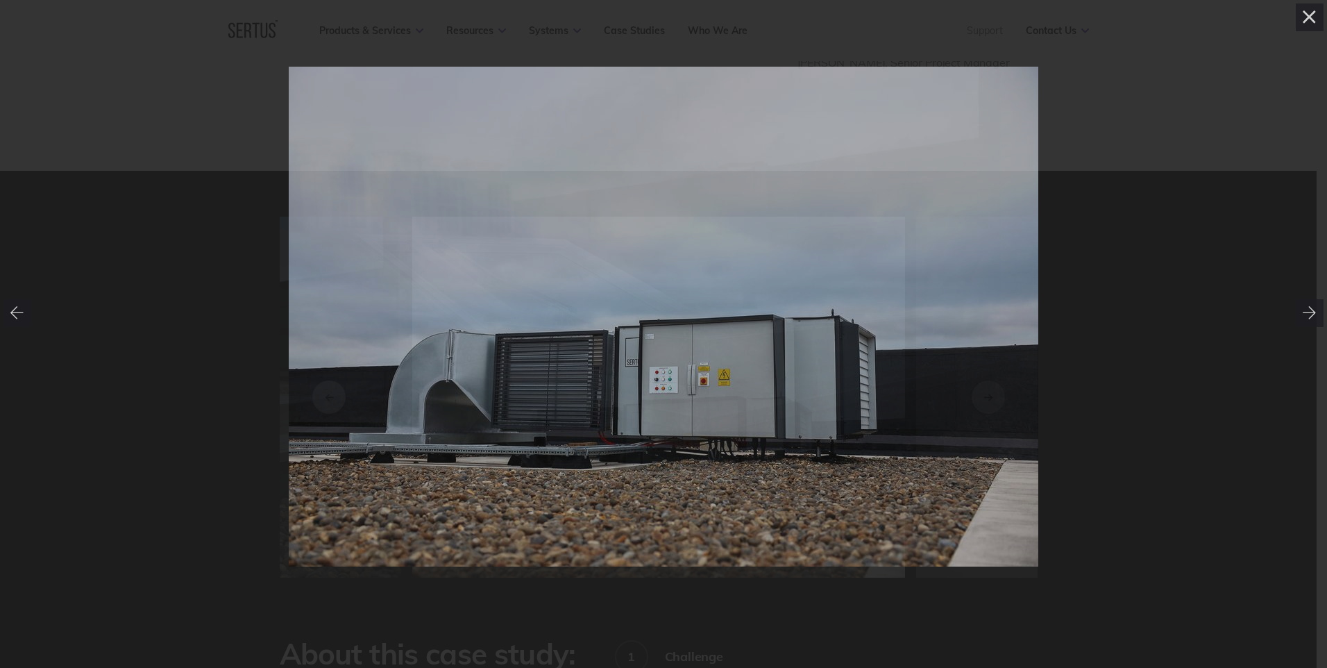
click at [365, 449] on img at bounding box center [664, 316] width 750 height 498
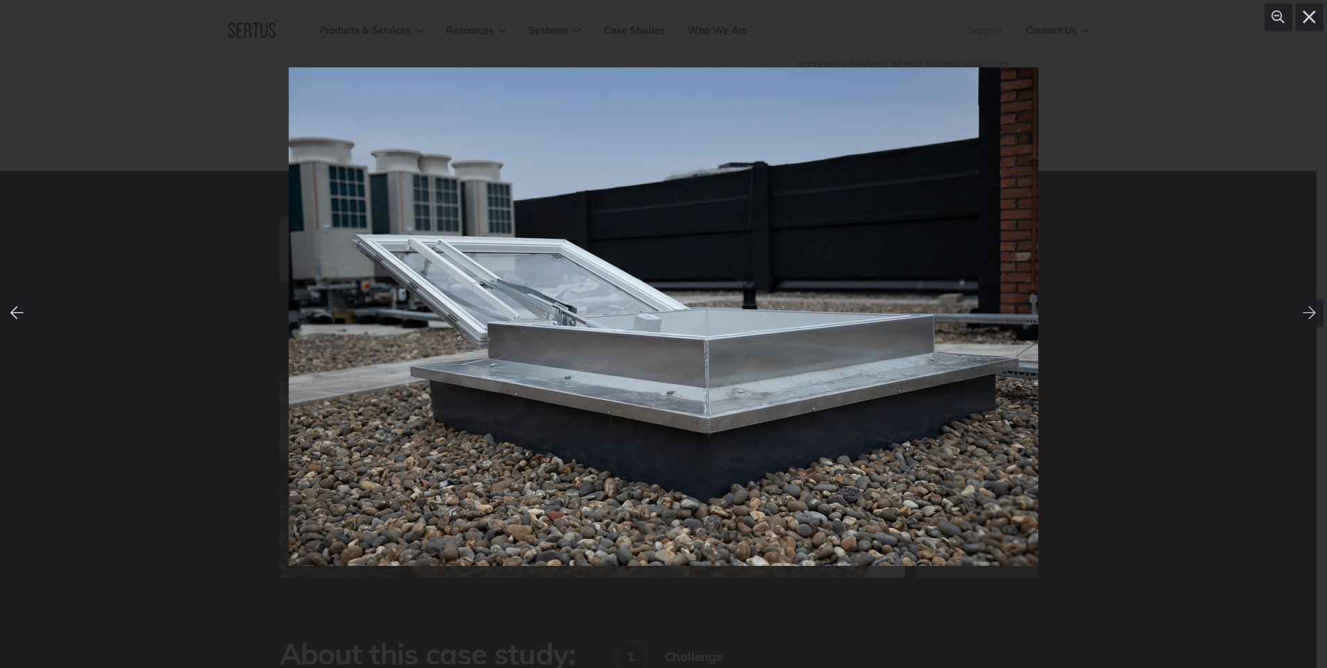
click at [15, 309] on icon at bounding box center [16, 312] width 13 height 12
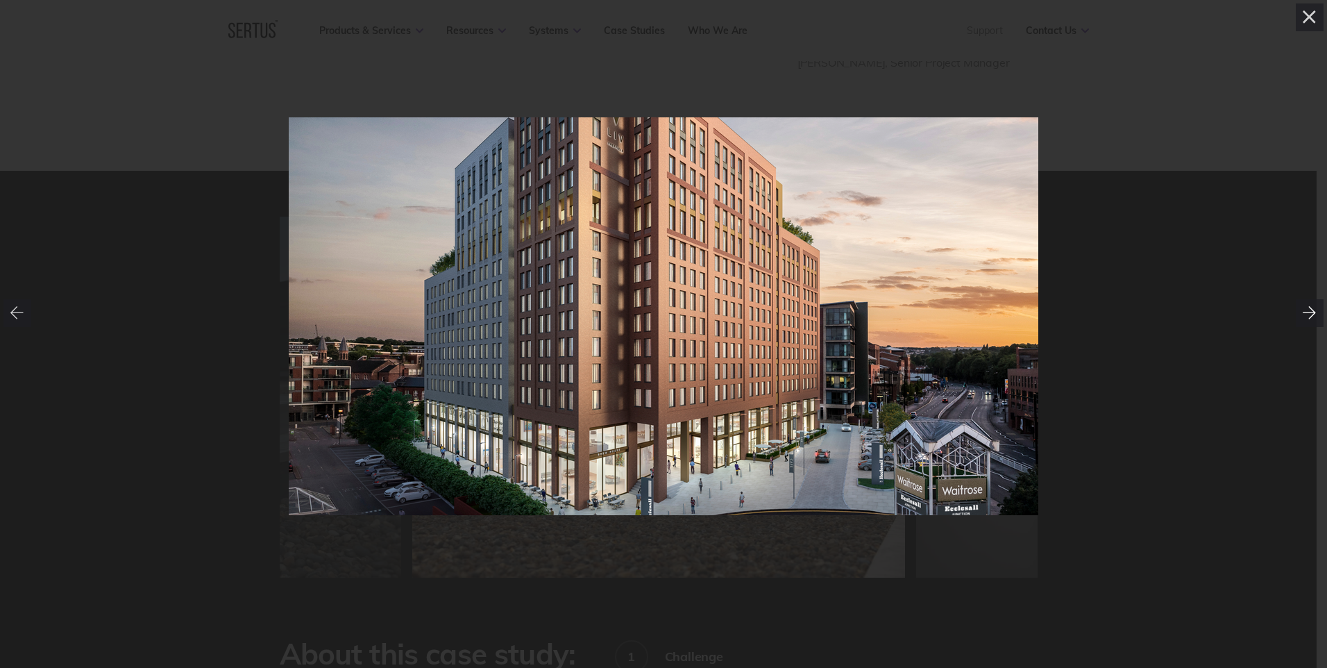
click at [727, 313] on icon at bounding box center [1309, 312] width 13 height 12
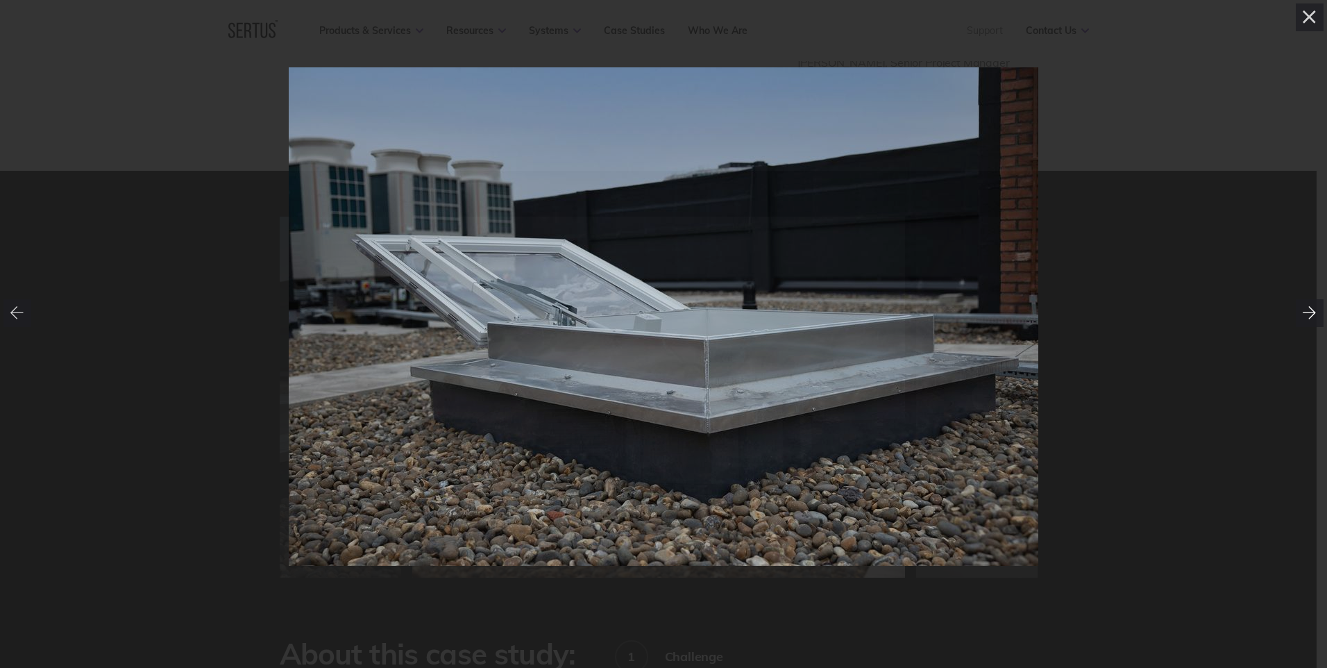
click at [727, 313] on icon at bounding box center [1309, 312] width 13 height 12
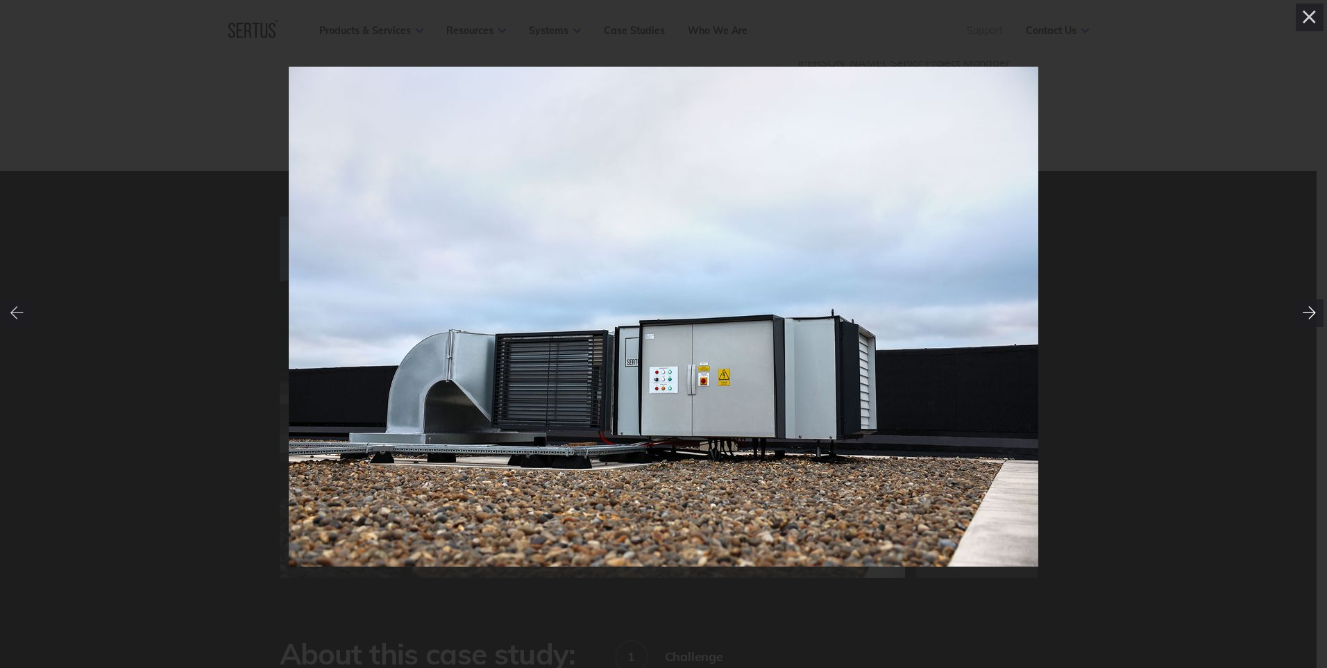
click at [727, 313] on icon at bounding box center [1309, 312] width 13 height 12
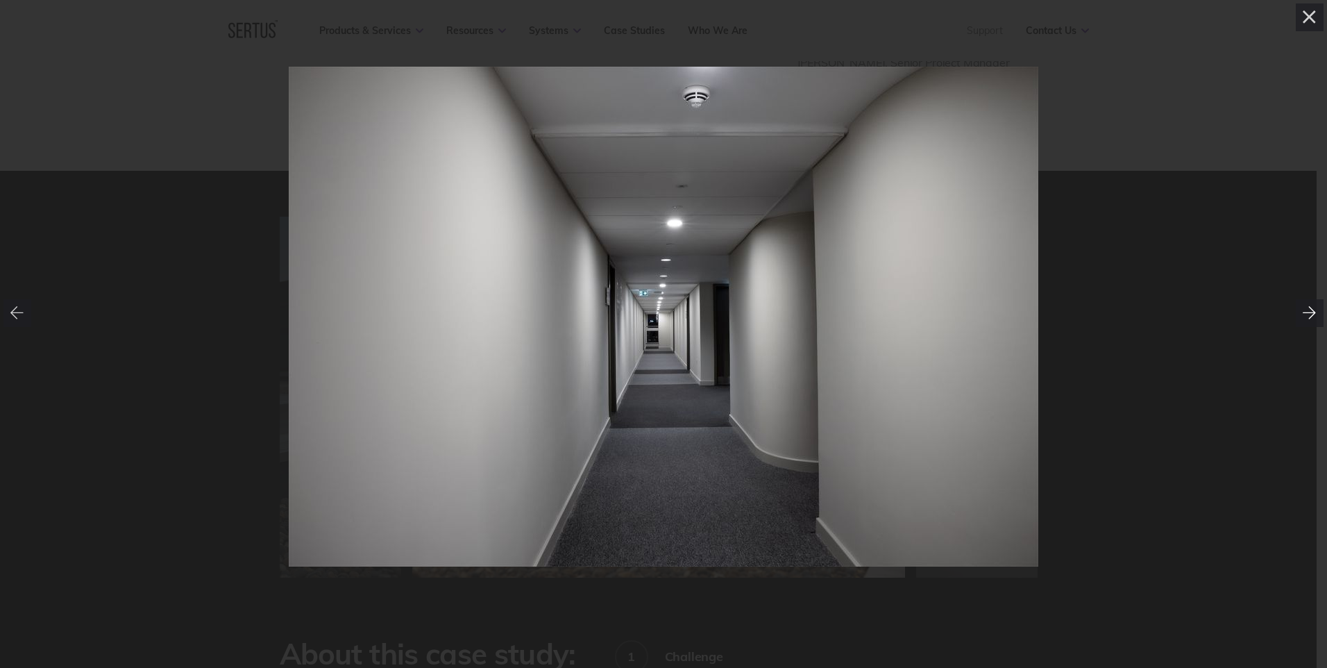
click at [727, 314] on icon at bounding box center [1310, 313] width 14 height 14
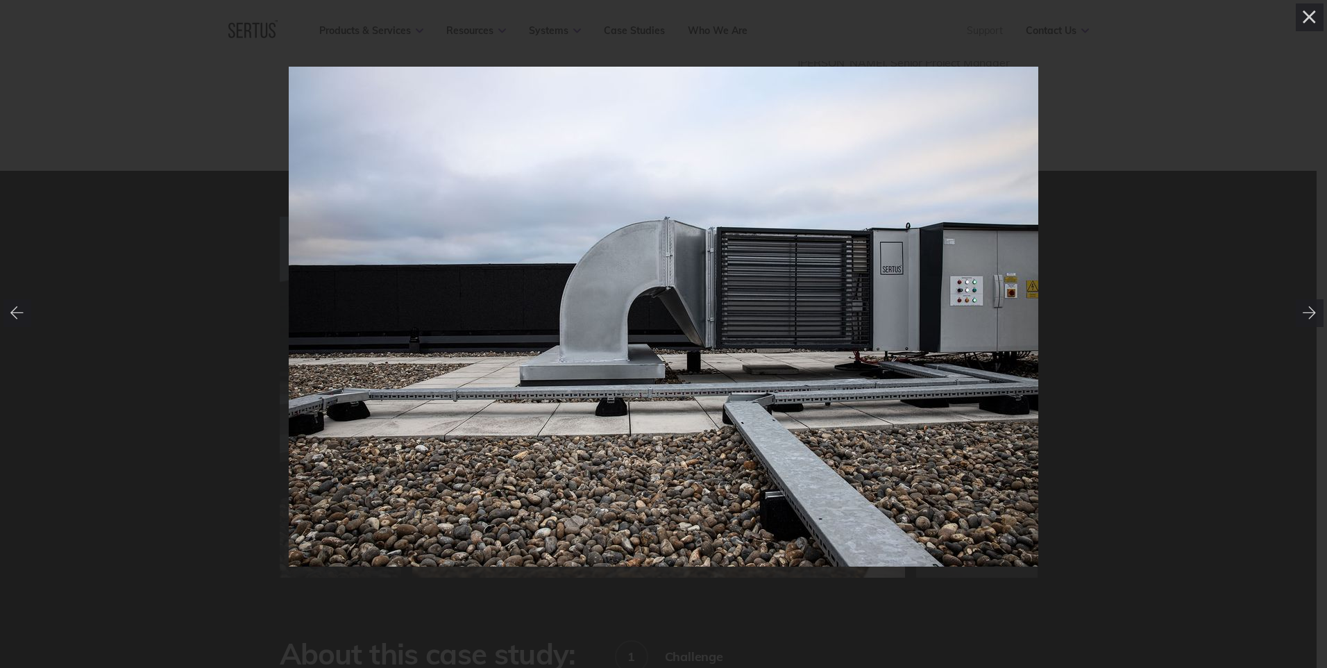
click at [523, 365] on img at bounding box center [664, 317] width 750 height 500
click at [727, 20] on icon at bounding box center [1310, 17] width 14 height 14
